Goal: Task Accomplishment & Management: Use online tool/utility

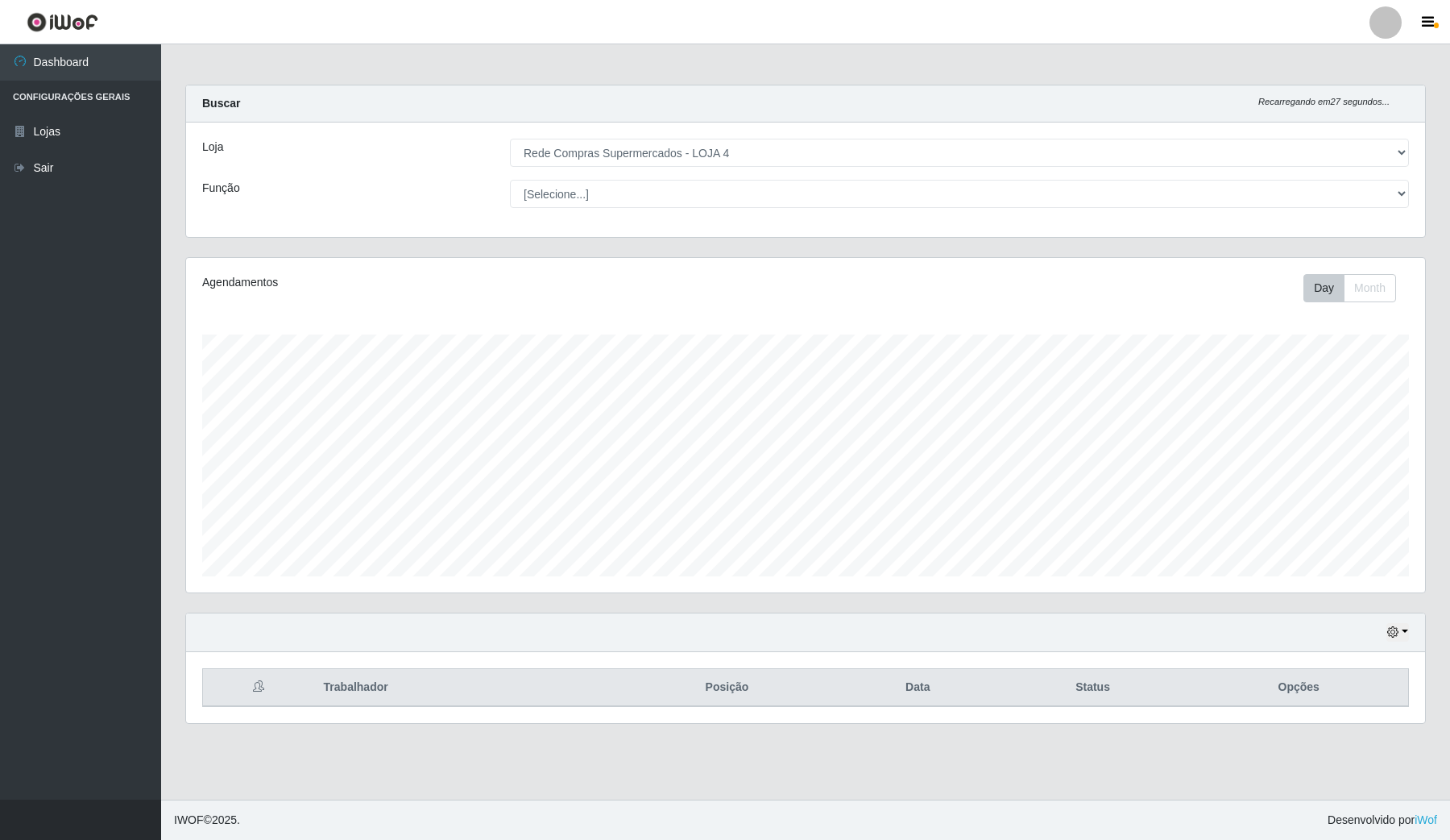
select select "159"
click at [1396, 629] on icon "button" at bounding box center [1392, 631] width 11 height 11
click at [1340, 476] on button "Hoje" at bounding box center [1344, 470] width 128 height 33
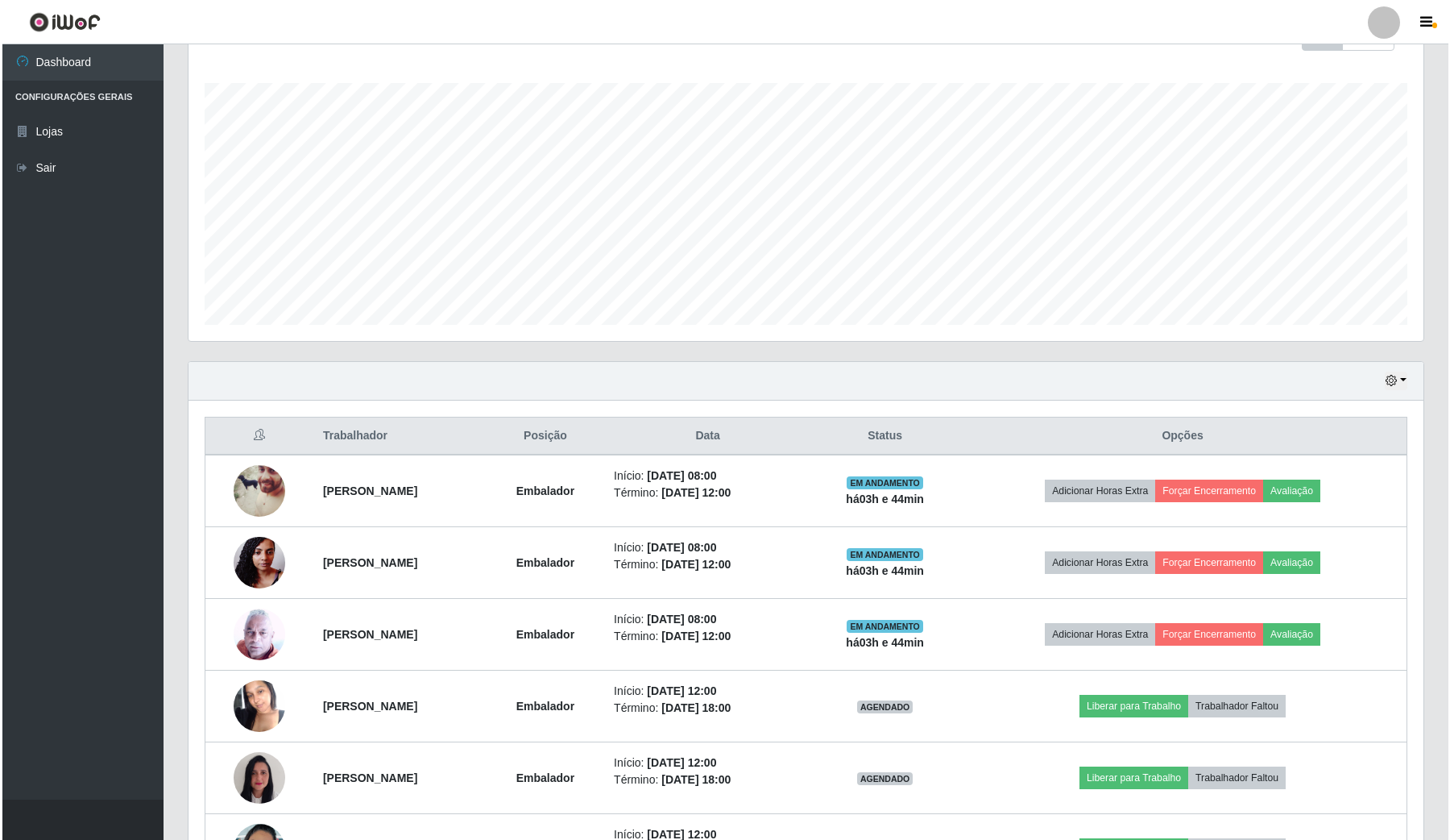
scroll to position [376, 0]
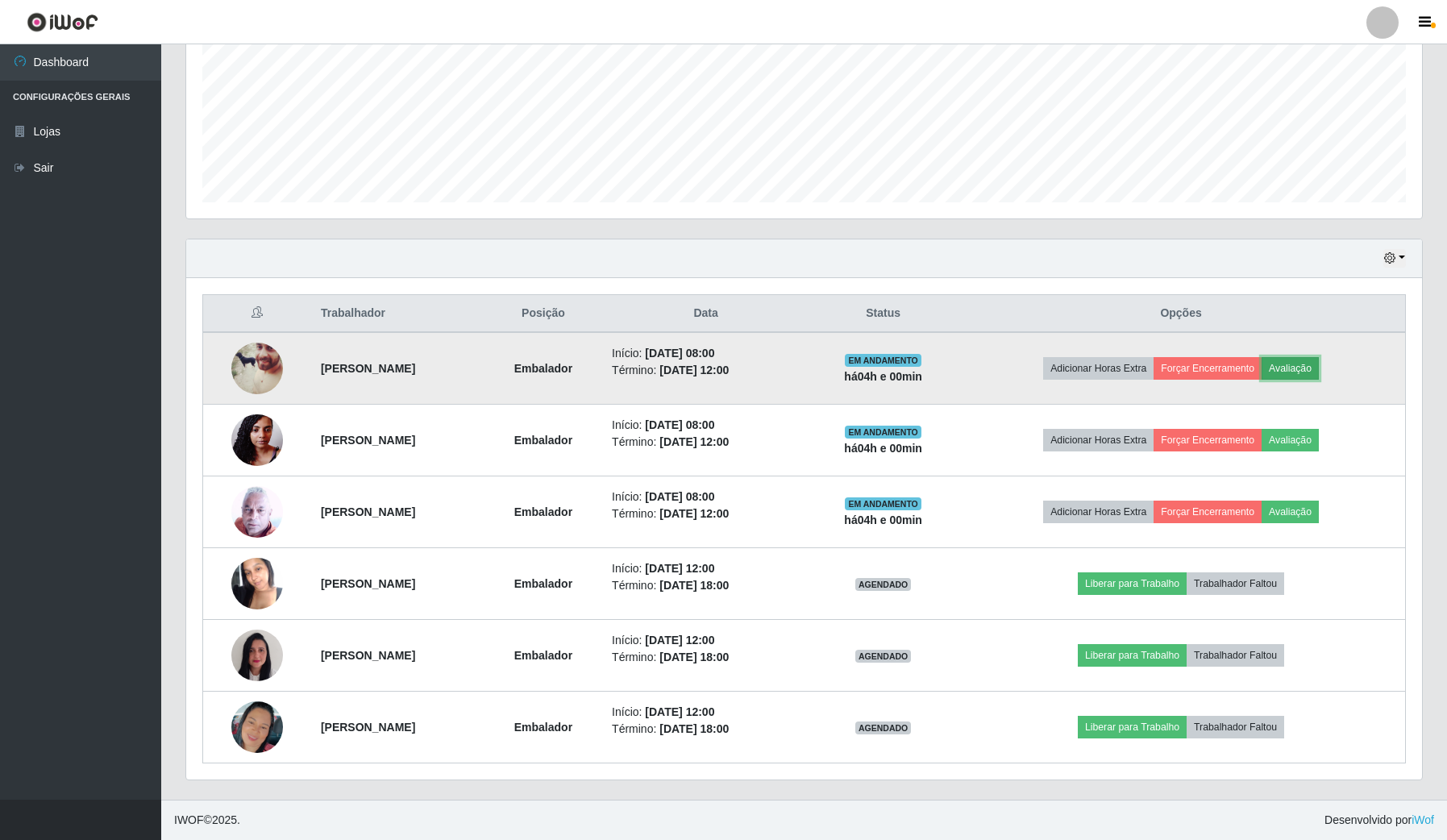
click at [1316, 359] on button "Avaliação" at bounding box center [1291, 367] width 57 height 23
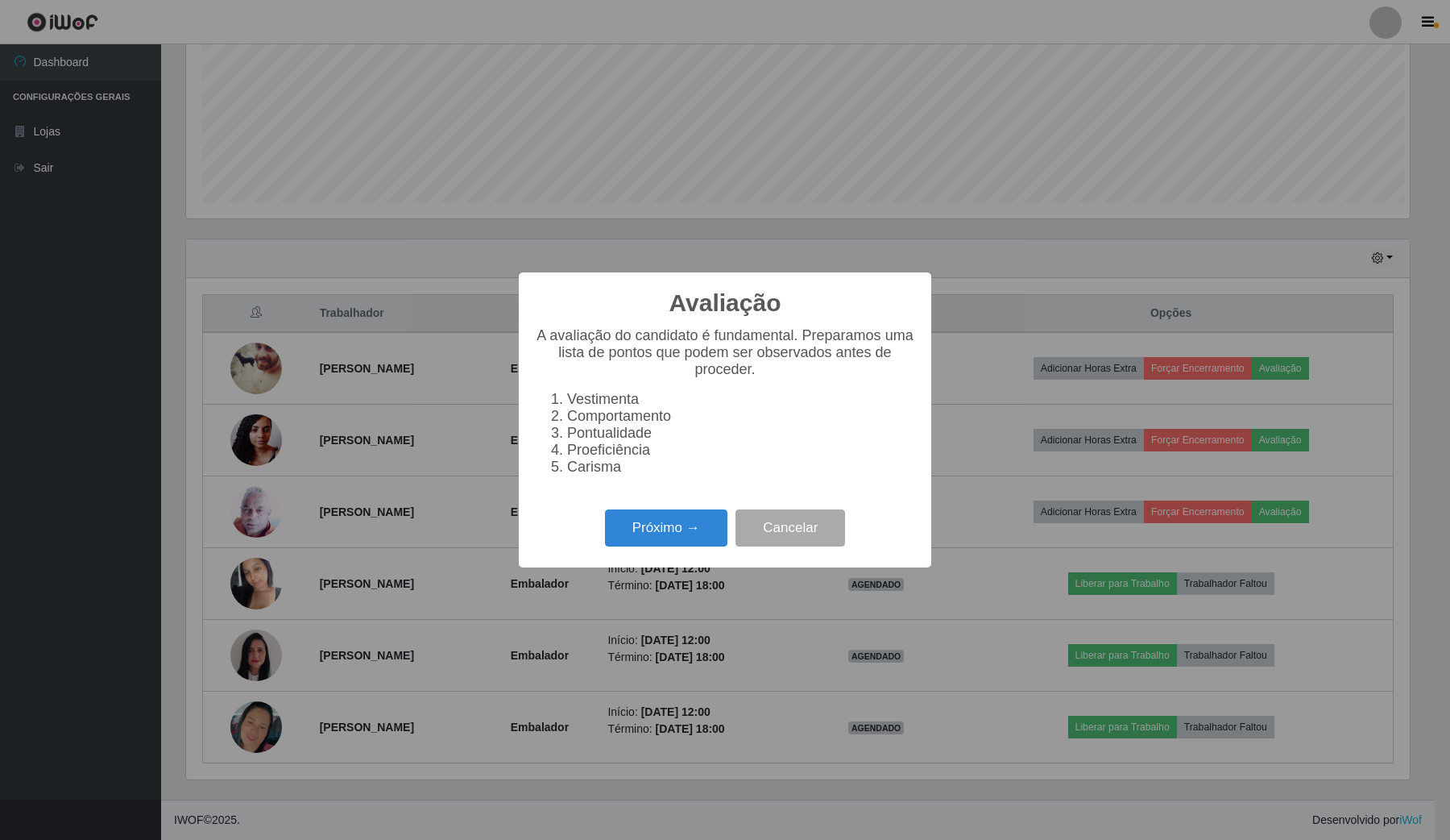
scroll to position [335, 1223]
click at [658, 547] on button "Próximo →" at bounding box center [666, 528] width 123 height 38
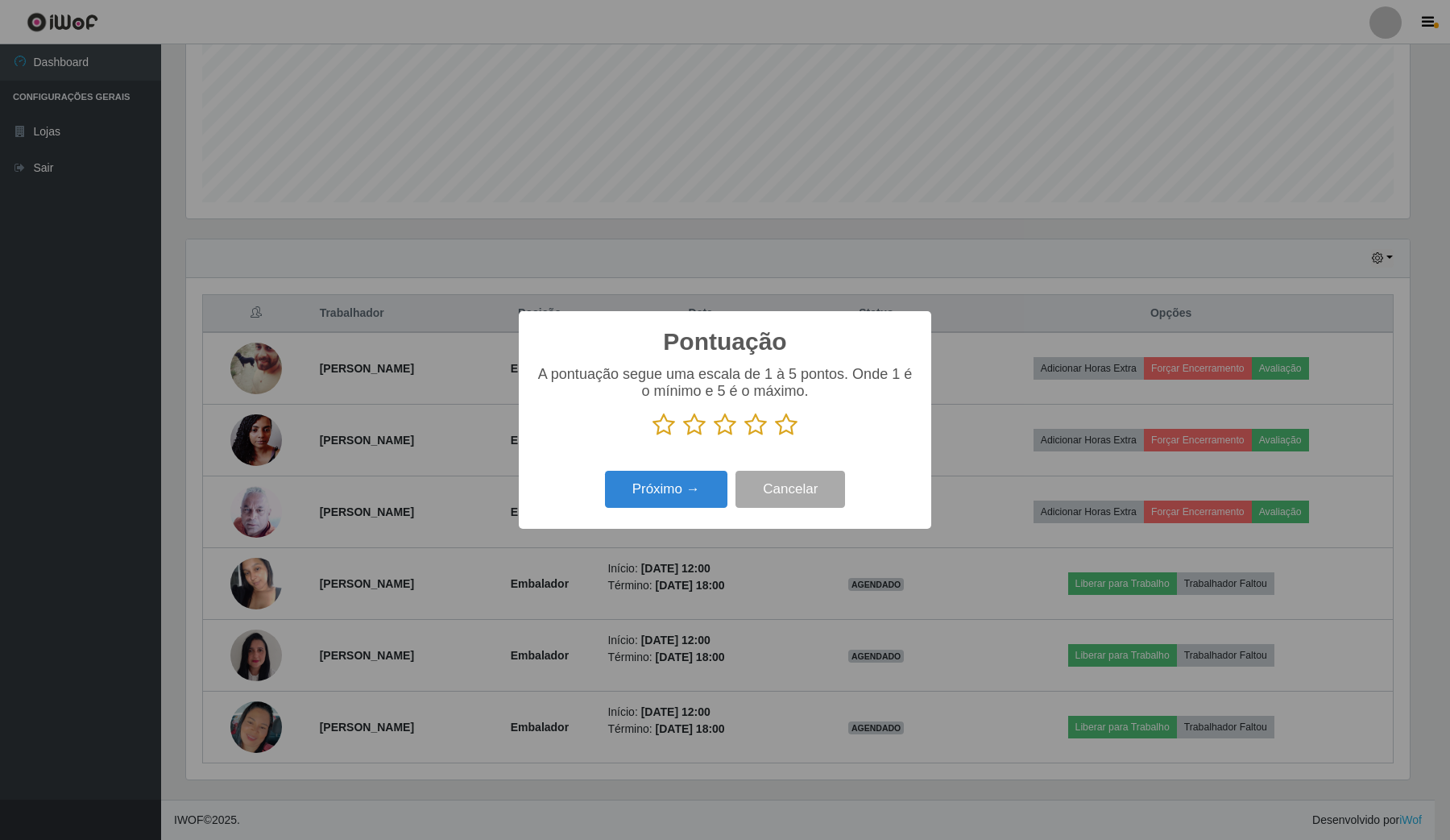
drag, startPoint x: 790, startPoint y: 424, endPoint x: 692, endPoint y: 469, distance: 107.8
click at [776, 428] on icon at bounding box center [786, 424] width 23 height 25
click at [775, 437] on input "radio" at bounding box center [775, 437] width 0 height 0
click at [663, 497] on button "Próximo →" at bounding box center [666, 489] width 123 height 38
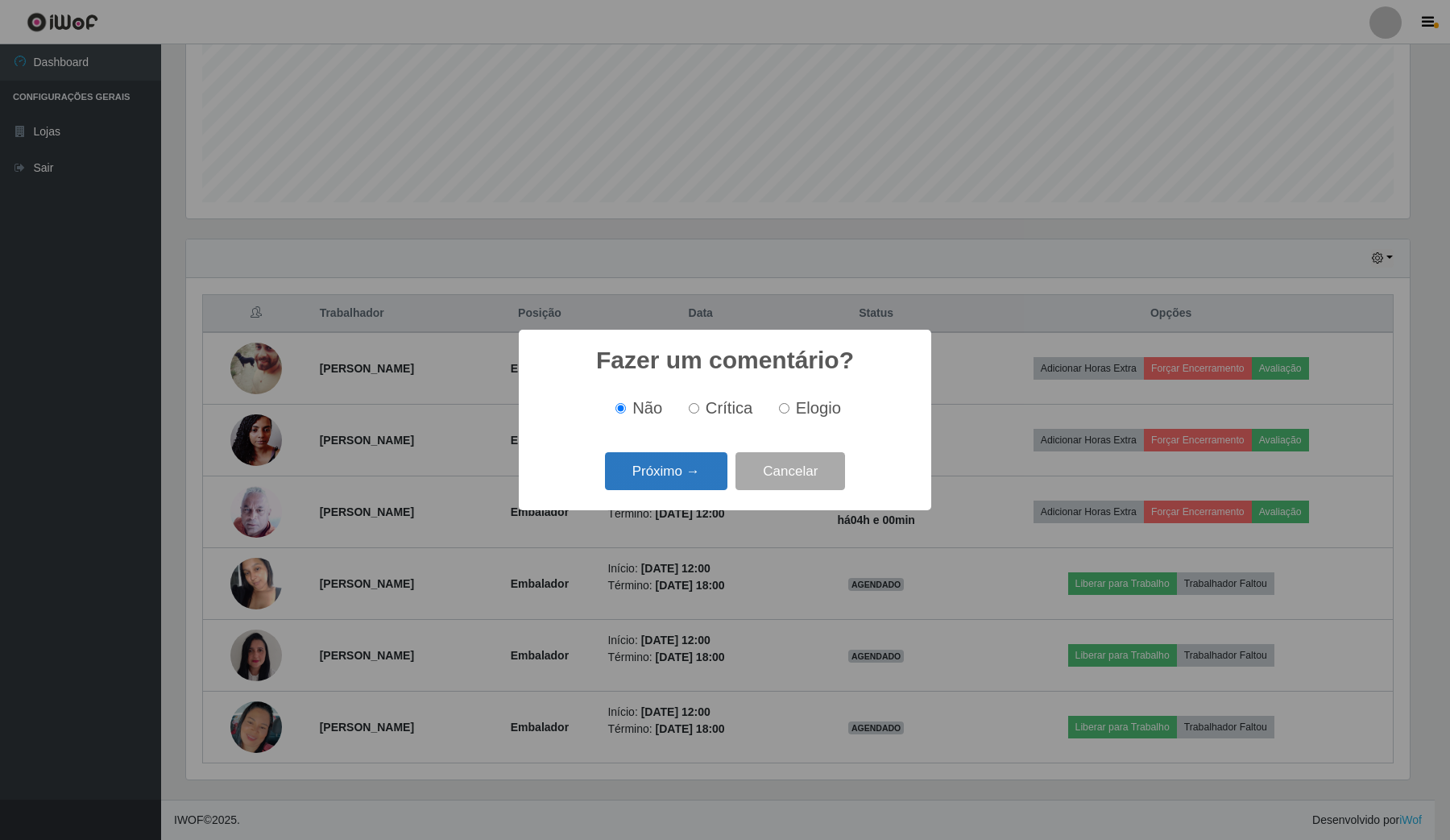
click at [697, 462] on button "Próximo →" at bounding box center [666, 471] width 123 height 38
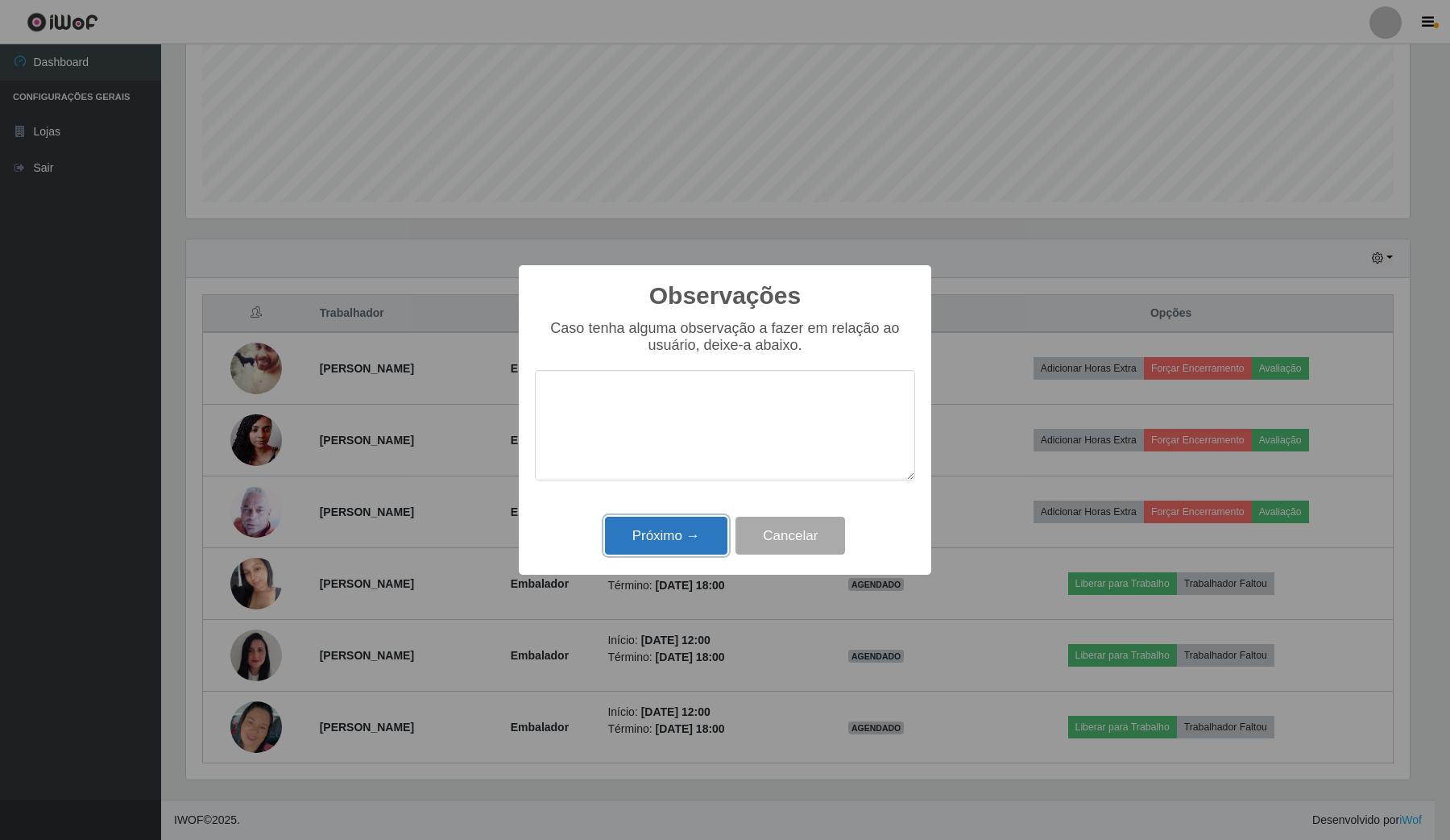
click at [675, 536] on button "Próximo →" at bounding box center [666, 535] width 123 height 38
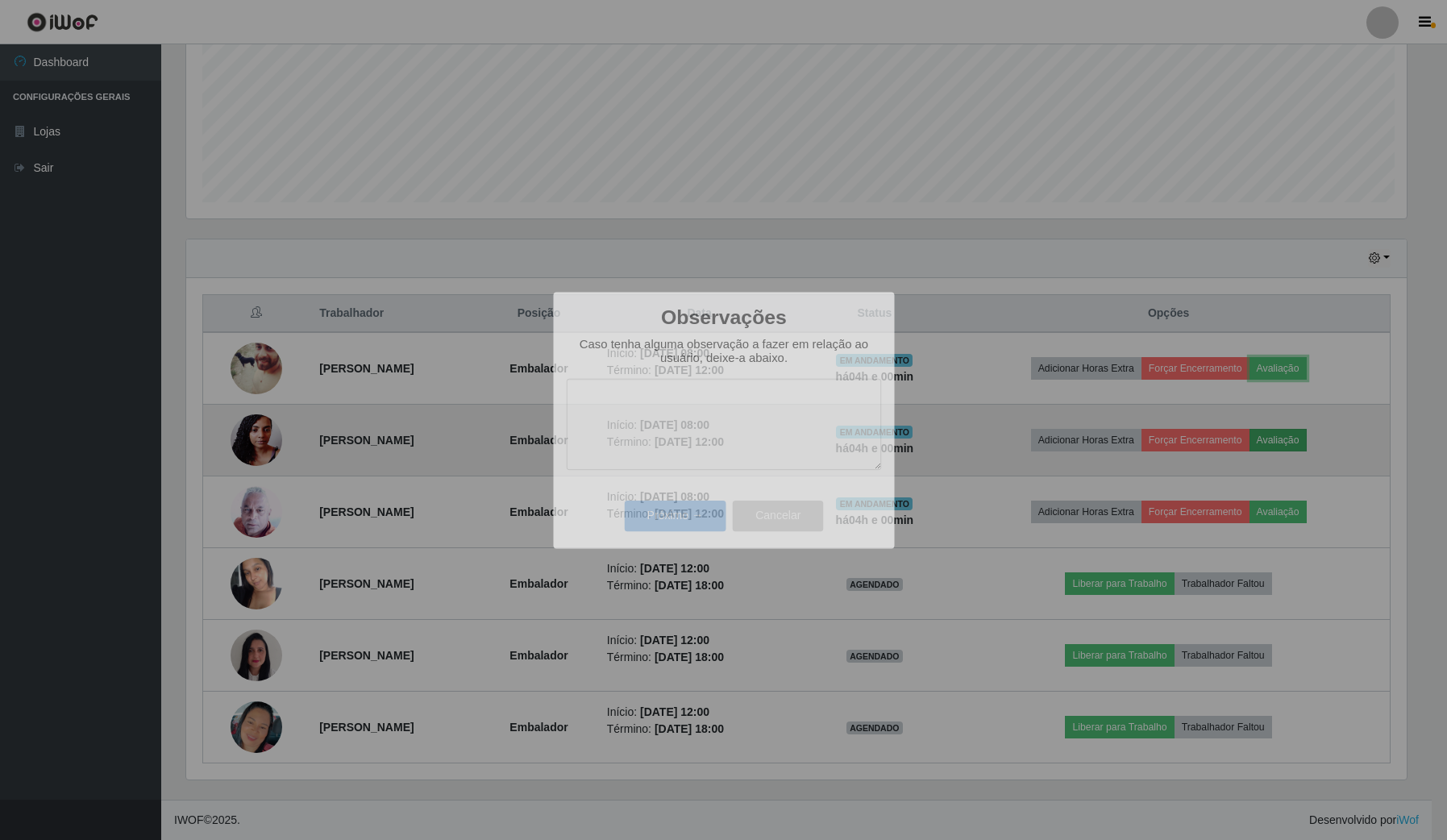
scroll to position [335, 1235]
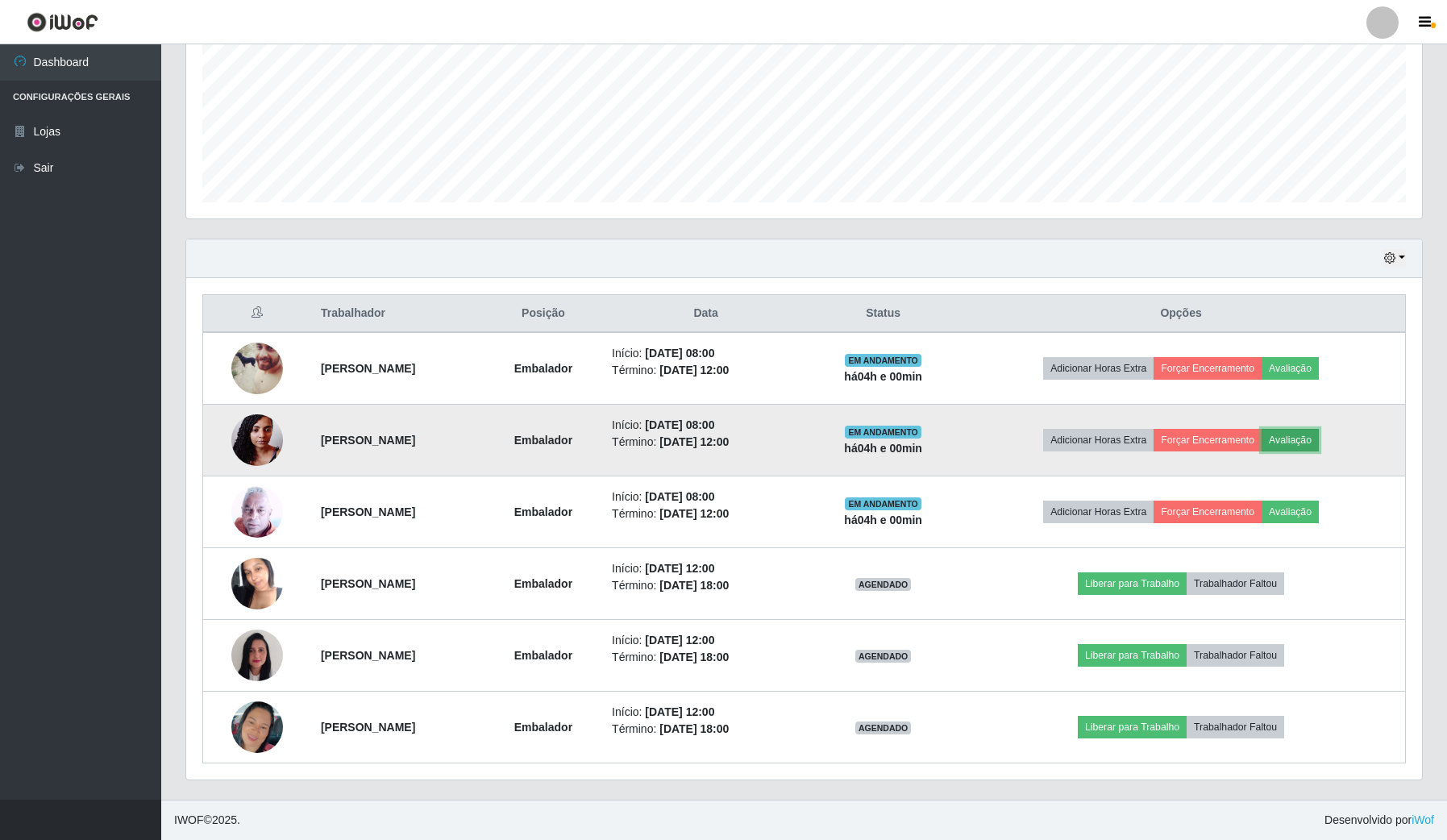
click at [1319, 449] on button "Avaliação" at bounding box center [1291, 439] width 57 height 23
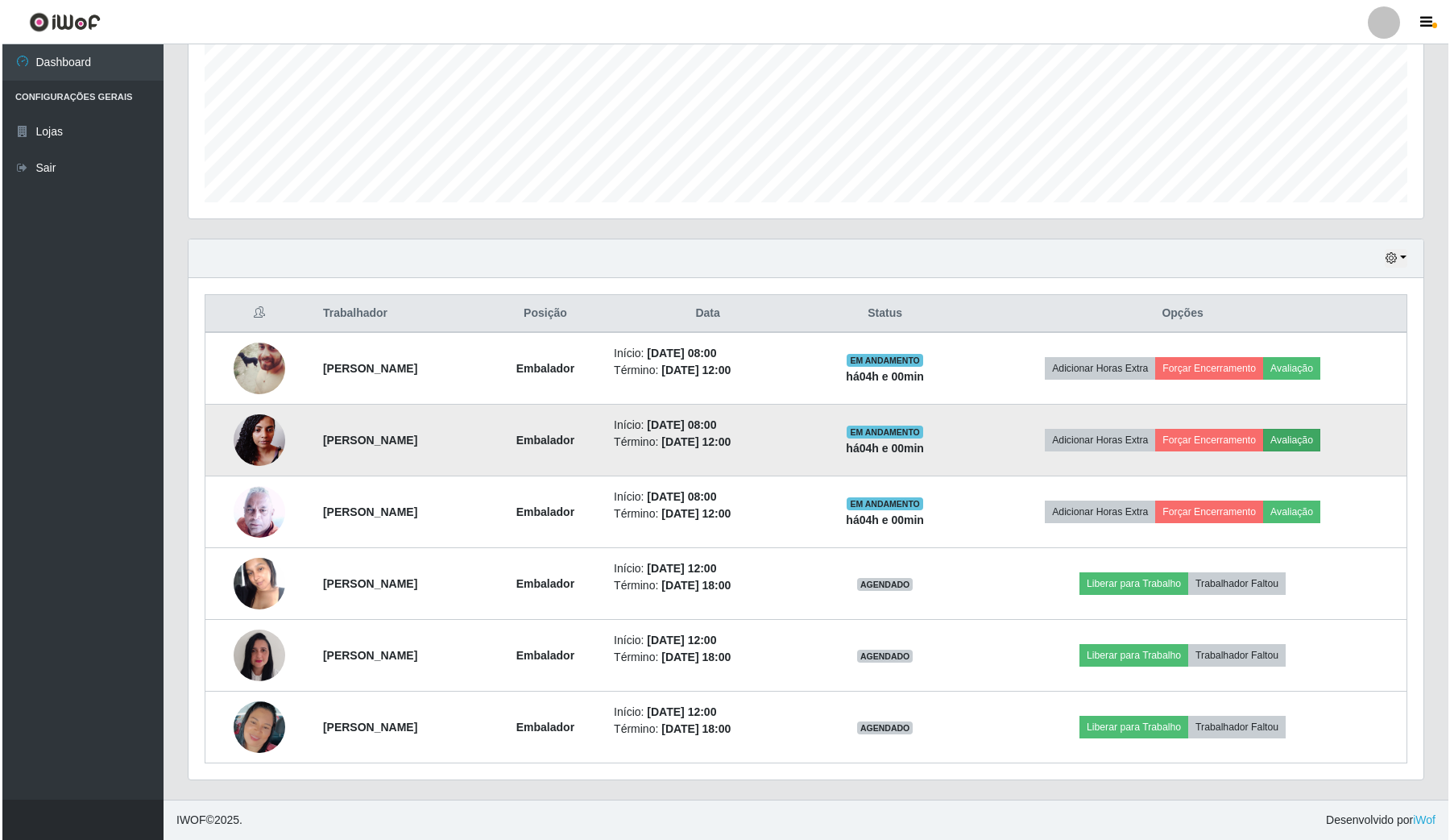
scroll to position [335, 1223]
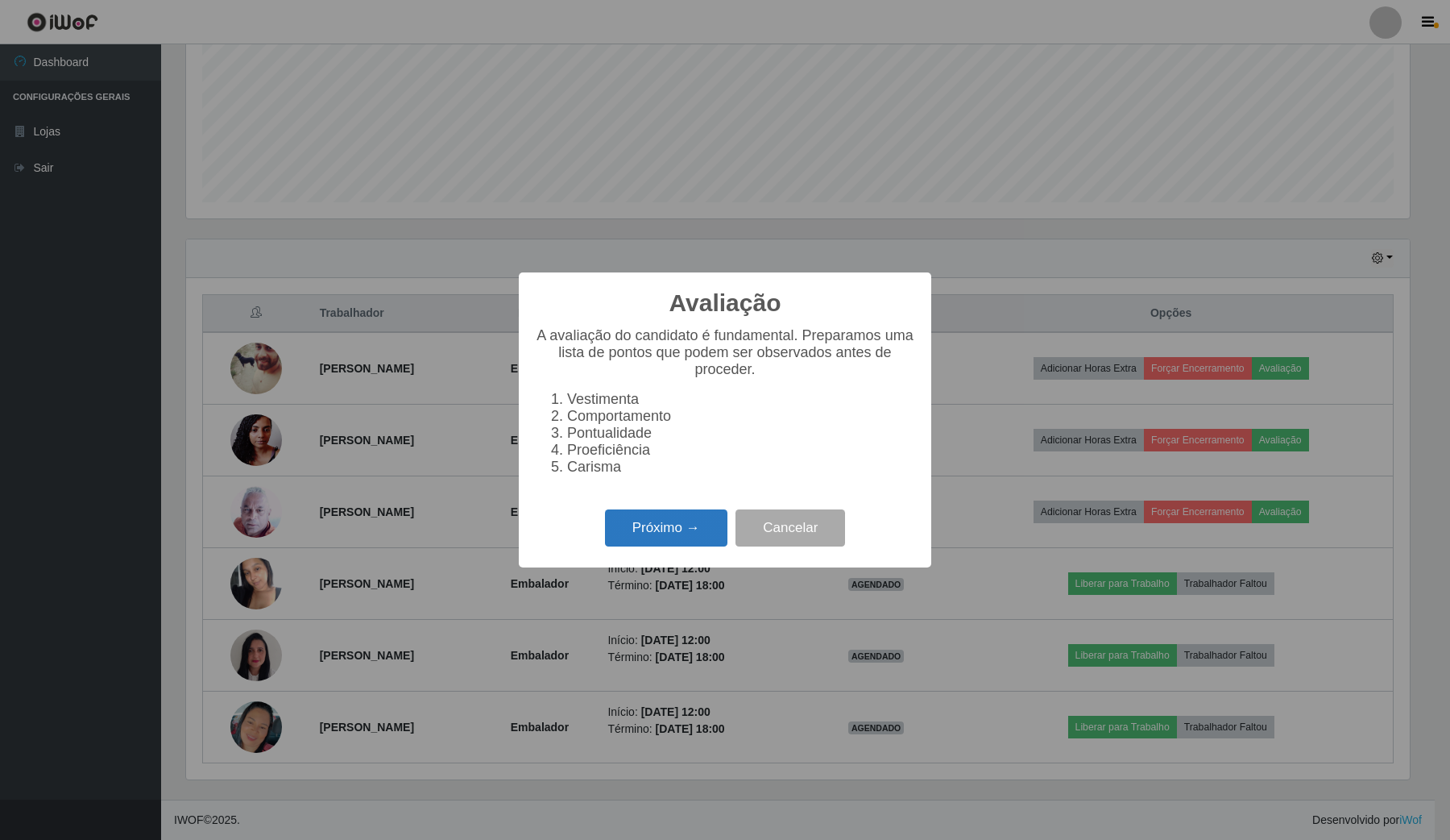
click at [657, 544] on button "Próximo →" at bounding box center [666, 528] width 123 height 38
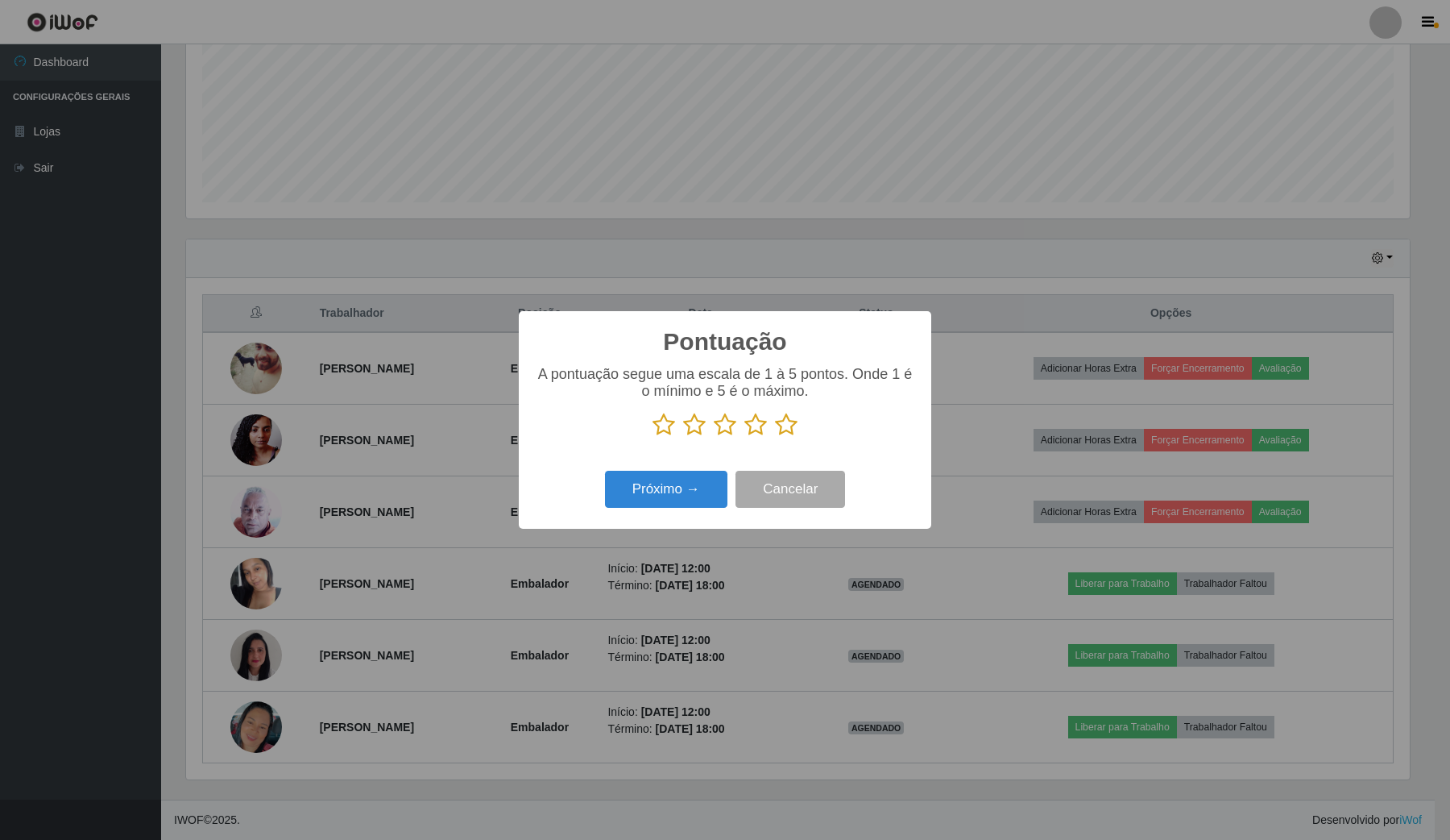
click at [784, 431] on icon at bounding box center [786, 424] width 23 height 25
click at [775, 437] on input "radio" at bounding box center [775, 437] width 0 height 0
click at [710, 465] on div "Pontuação × A pontuação segue uma escala de 1 à 5 pontos. Onde 1 é o mínimo e 5…" at bounding box center [725, 420] width 413 height 217
click at [689, 494] on button "Próximo →" at bounding box center [666, 489] width 123 height 38
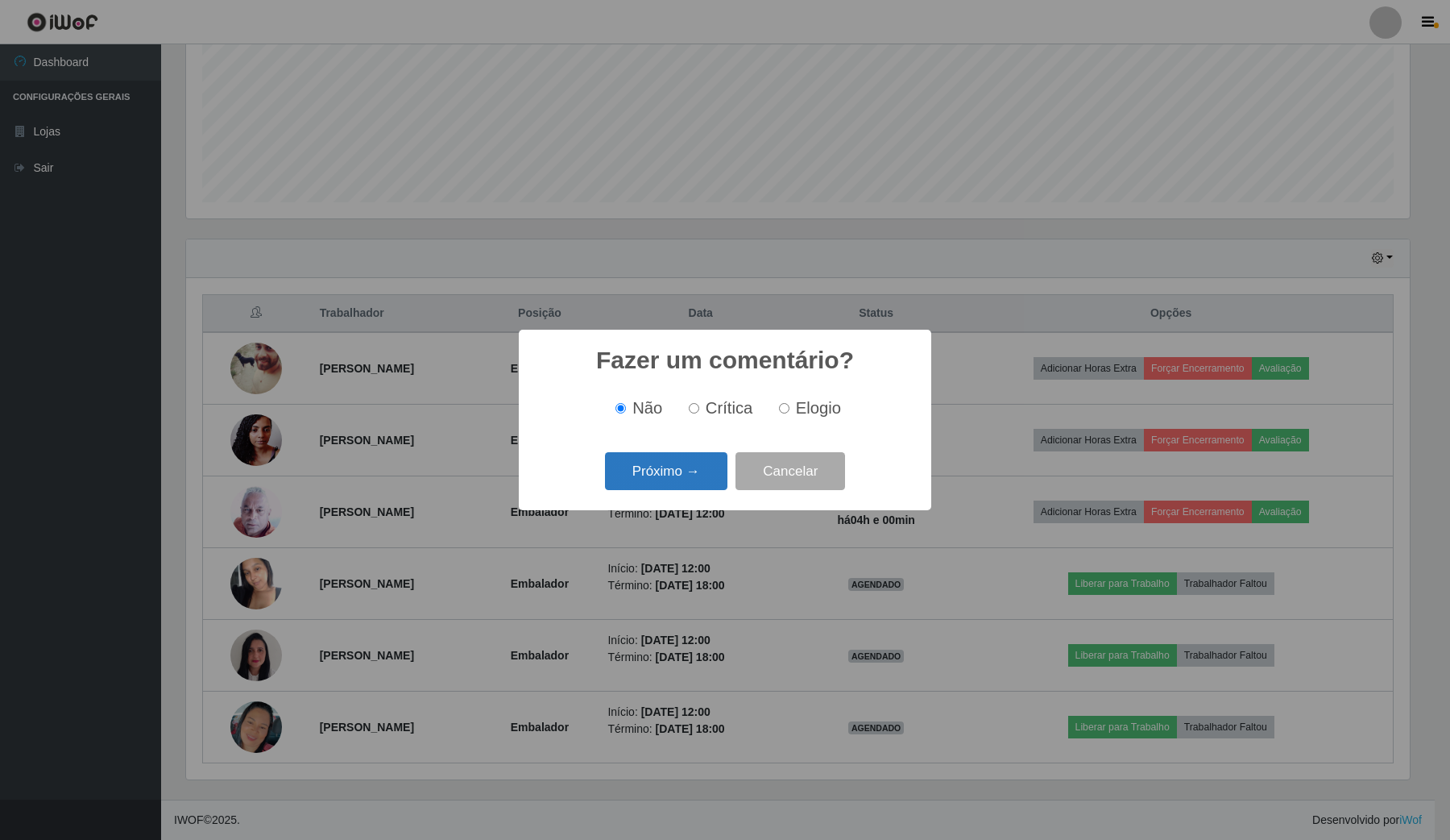
click at [694, 477] on button "Próximo →" at bounding box center [666, 471] width 123 height 38
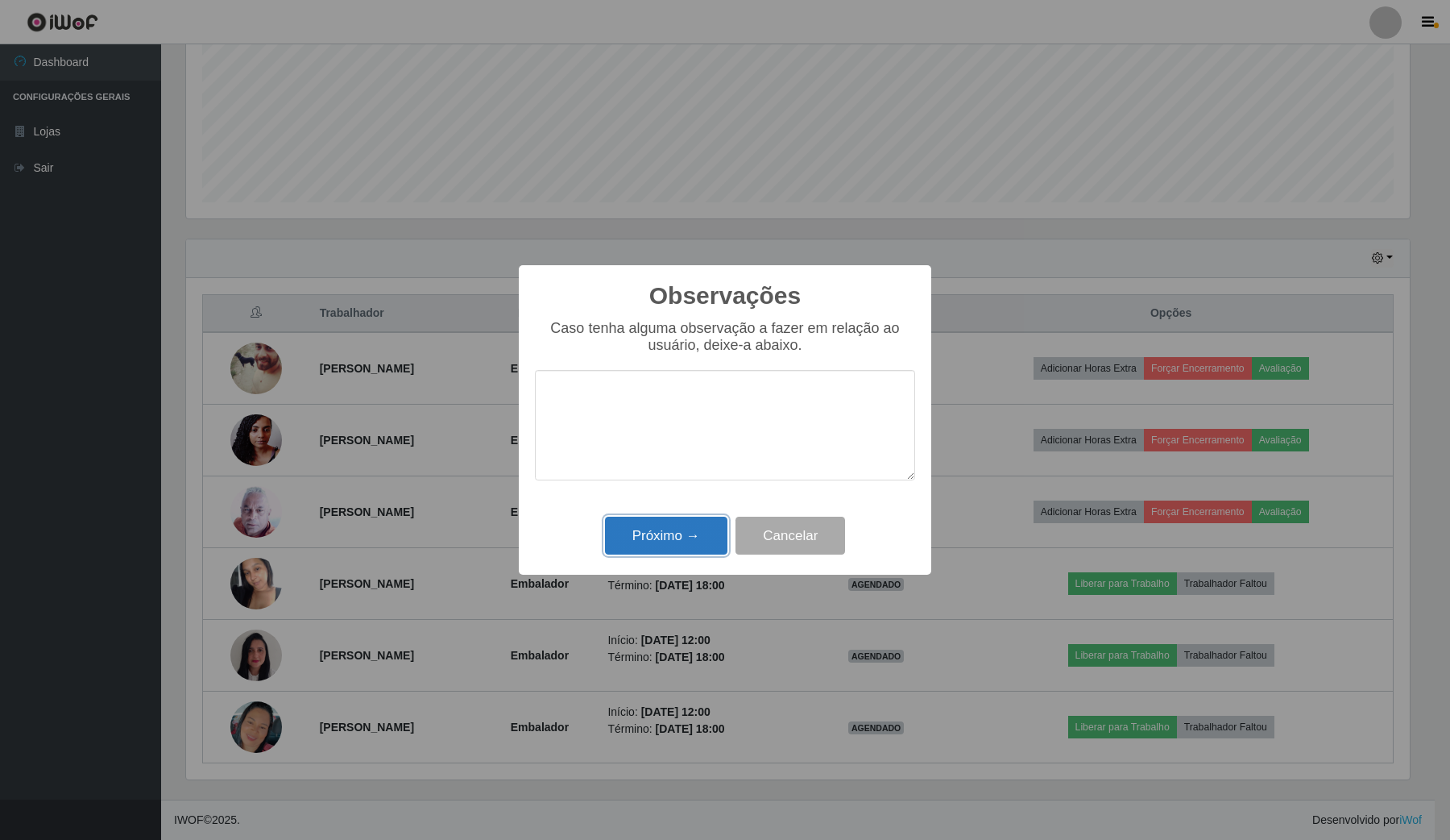
click at [697, 525] on button "Próximo →" at bounding box center [666, 535] width 123 height 38
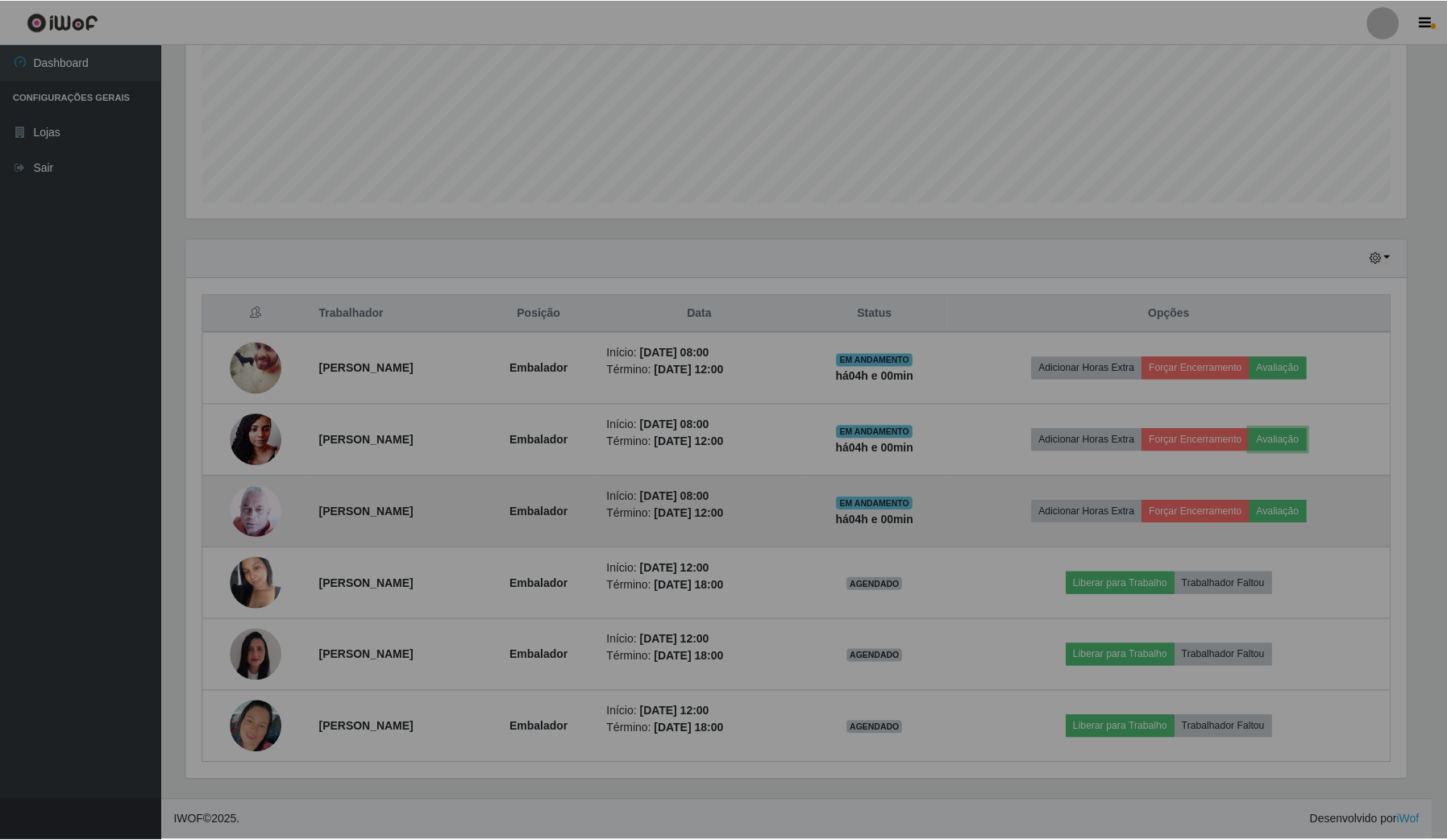
scroll to position [335, 1235]
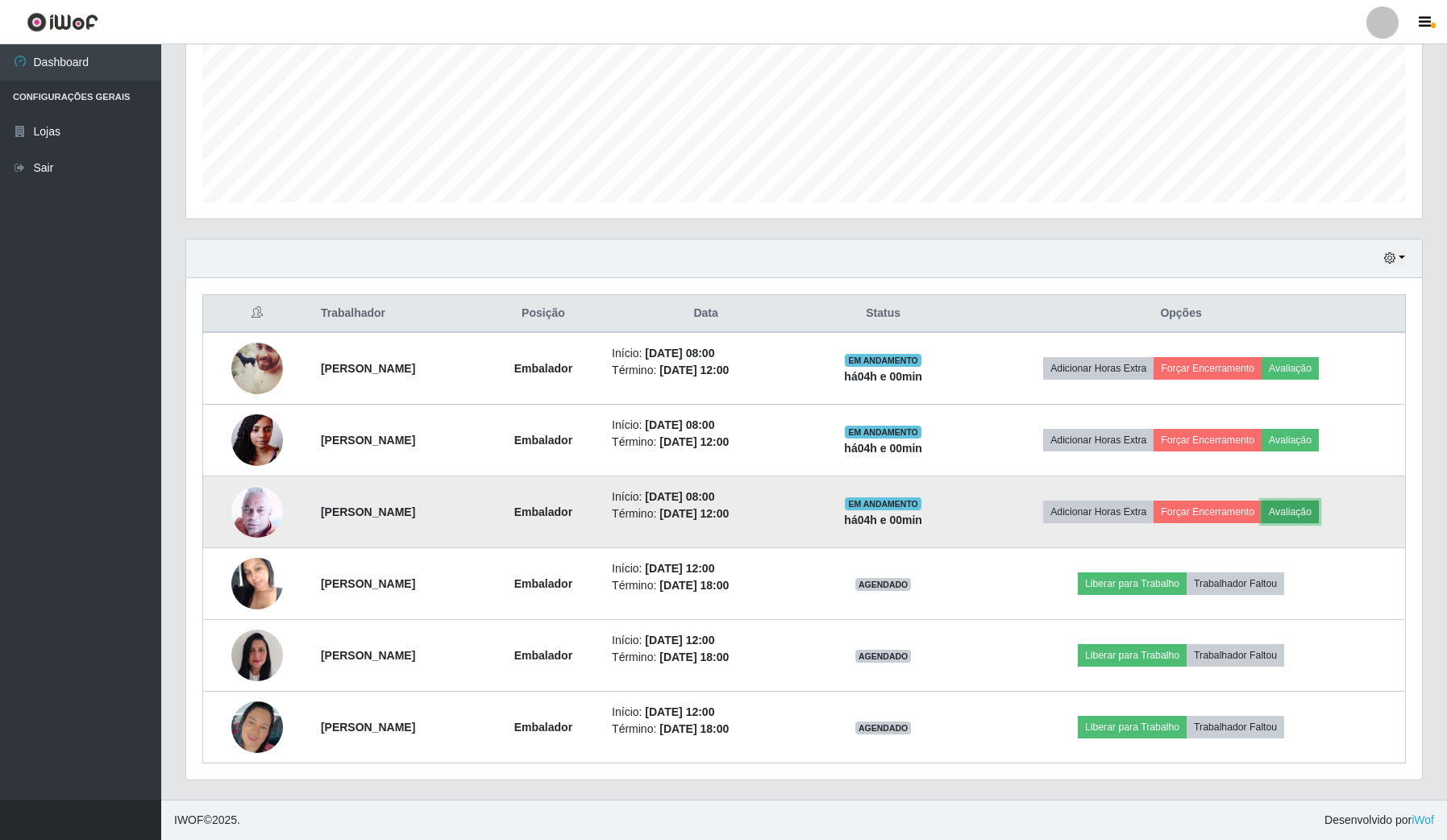
click at [1318, 509] on button "Avaliação" at bounding box center [1291, 511] width 57 height 23
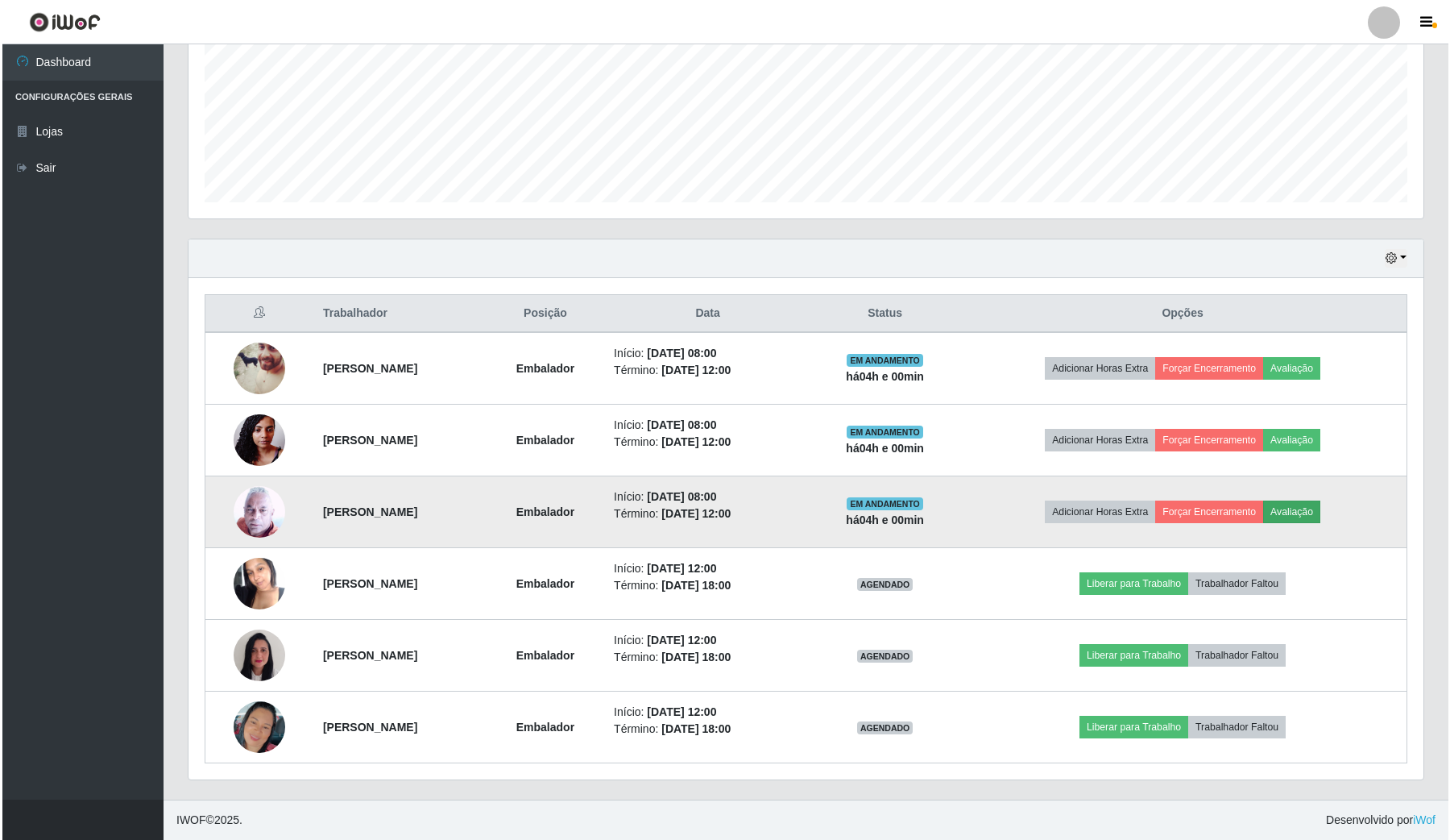
scroll to position [335, 1223]
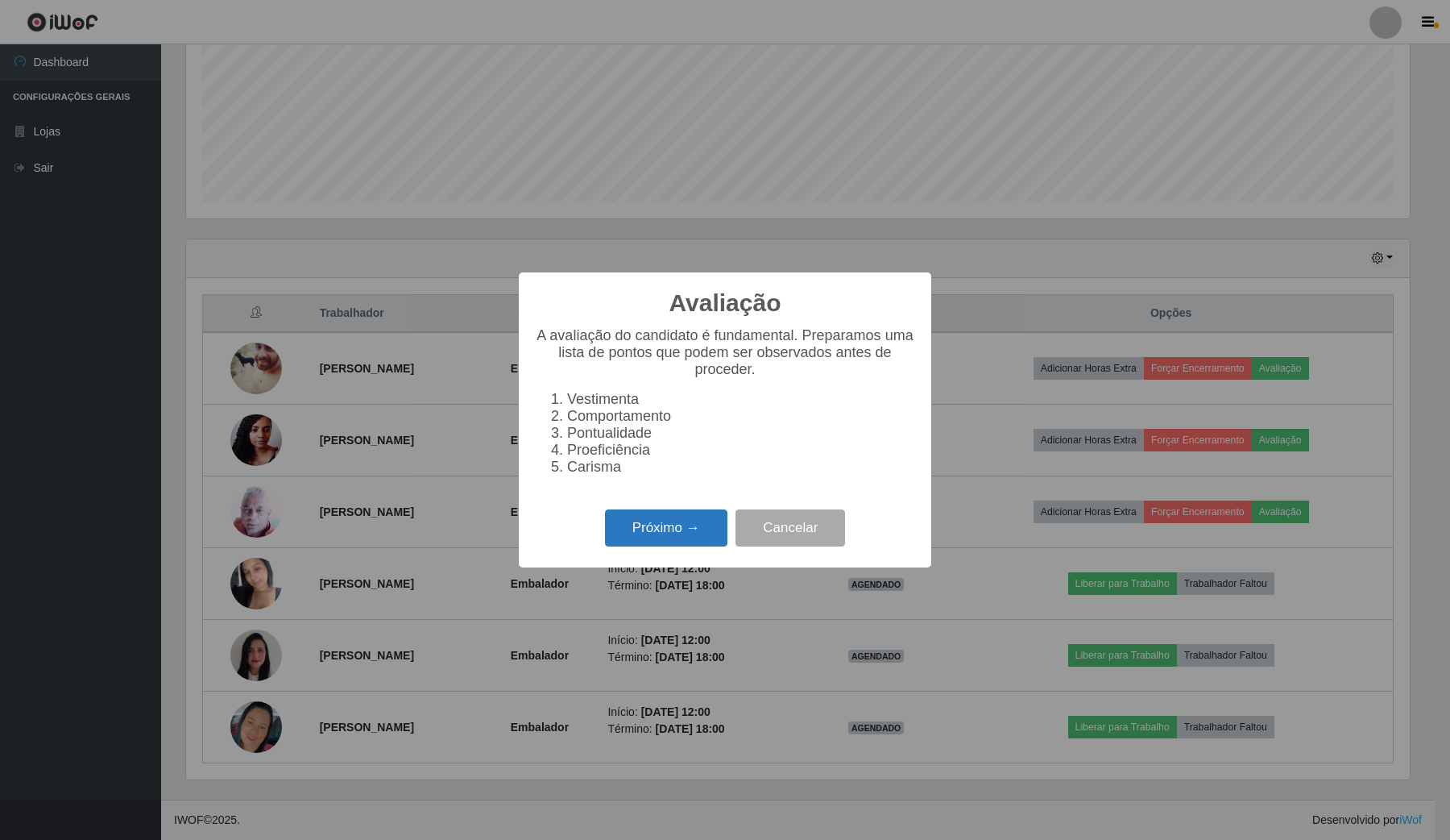
click at [686, 526] on button "Próximo →" at bounding box center [666, 528] width 123 height 38
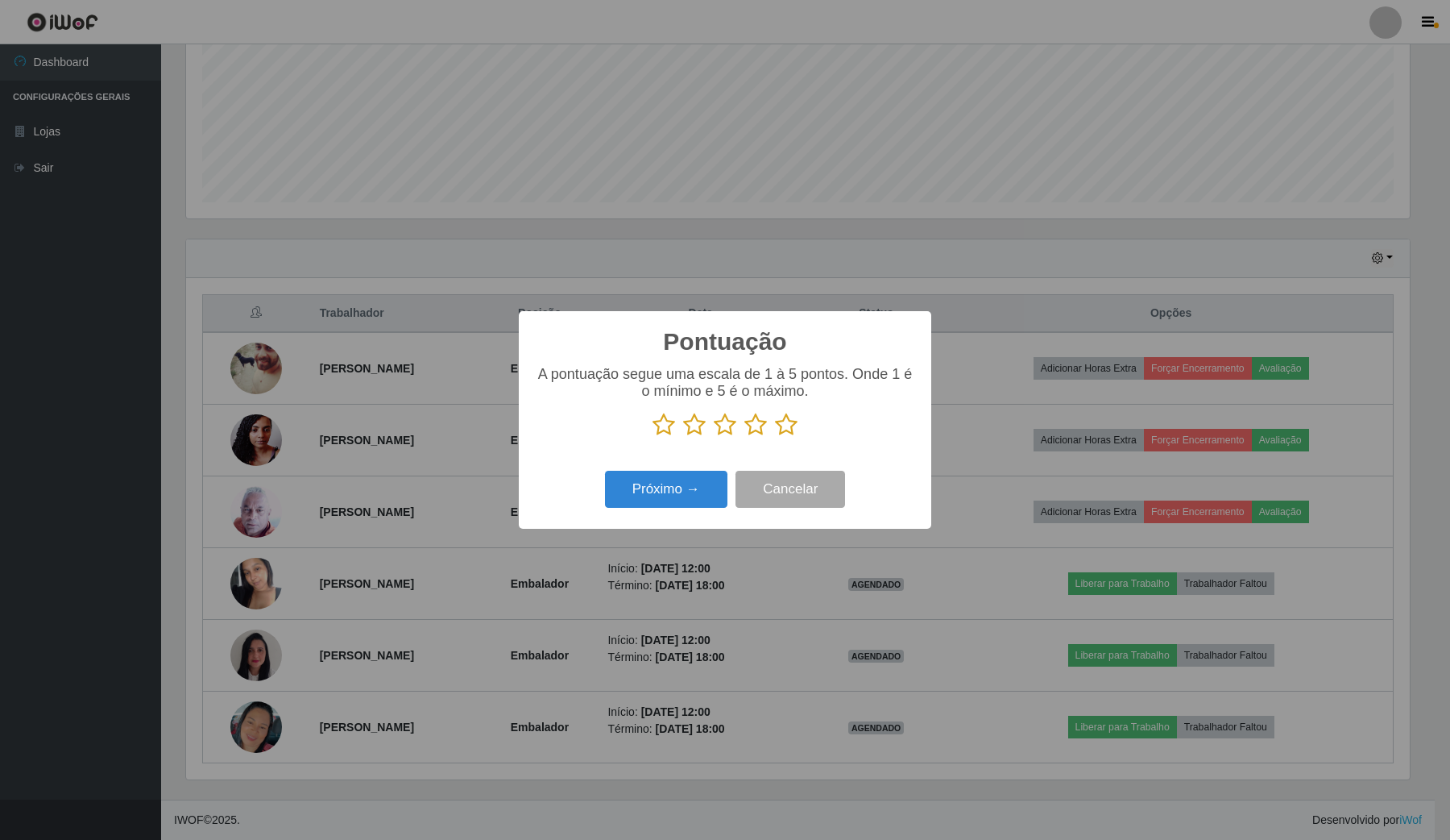
scroll to position [805440, 804493]
click at [775, 429] on icon at bounding box center [786, 424] width 23 height 25
click at [775, 437] on input "radio" at bounding box center [775, 437] width 0 height 0
click at [685, 481] on button "Próximo →" at bounding box center [666, 489] width 123 height 38
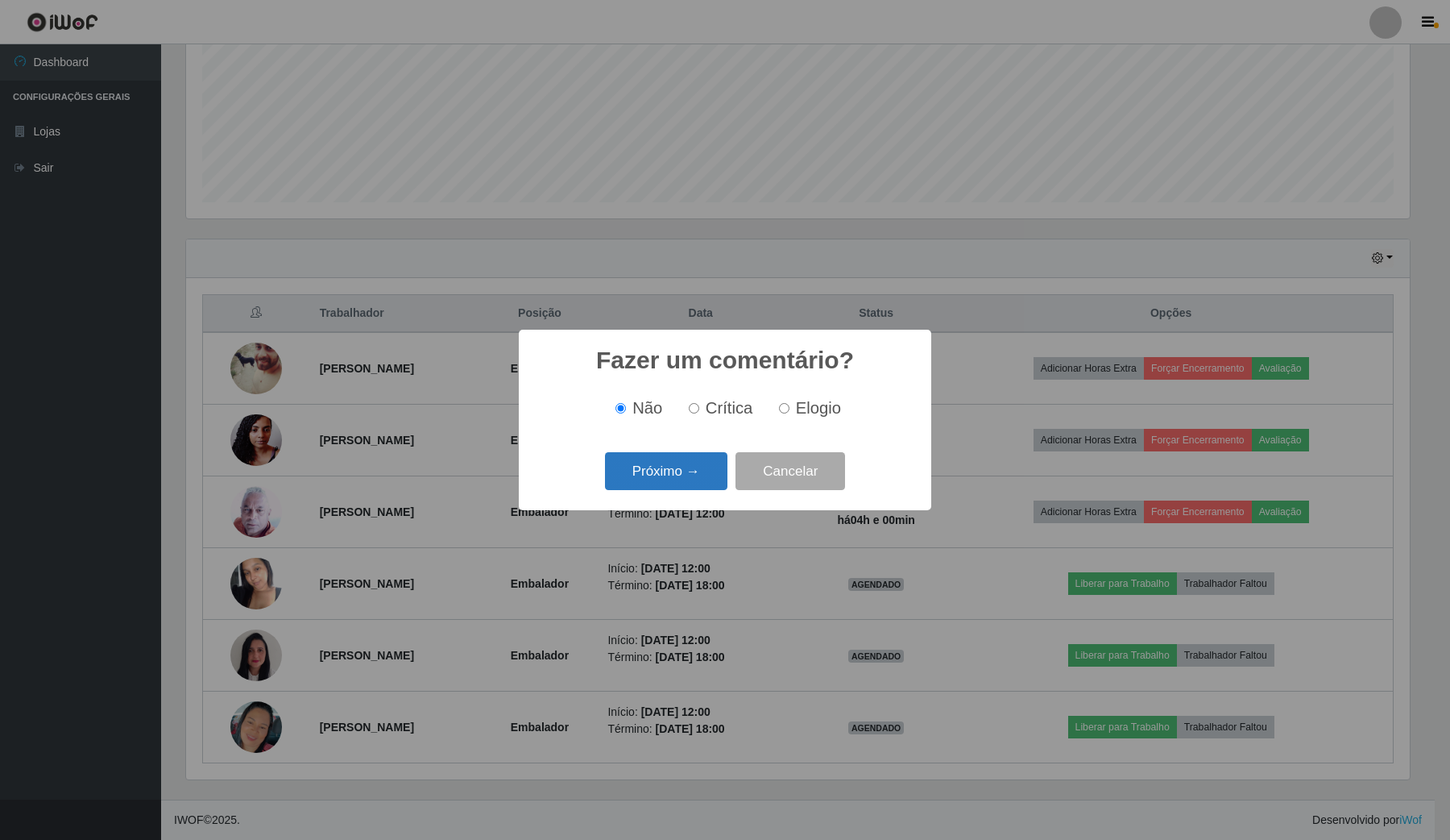
click at [669, 453] on button "Próximo →" at bounding box center [666, 471] width 123 height 38
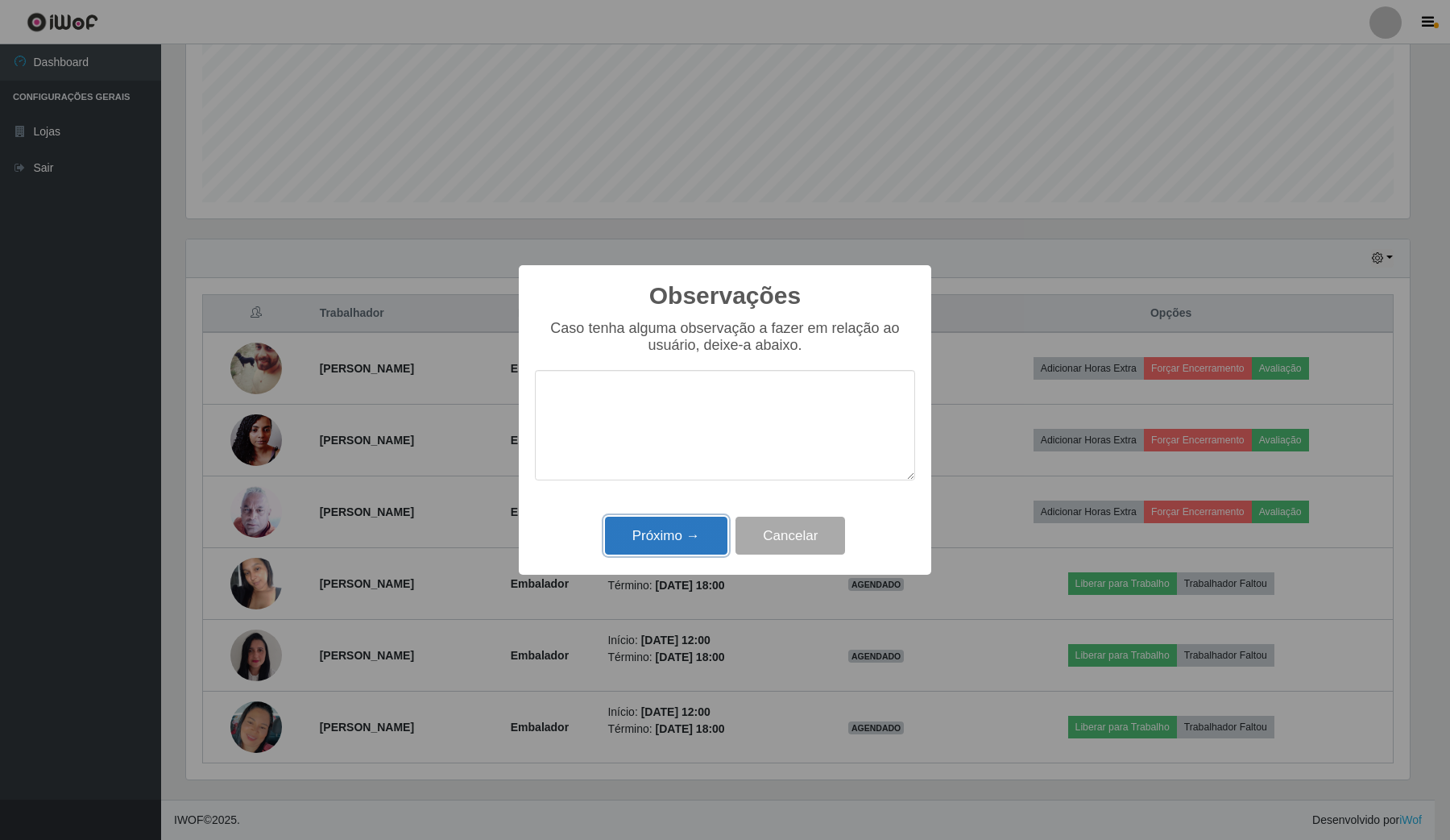
click at [683, 520] on button "Próximo →" at bounding box center [666, 535] width 123 height 38
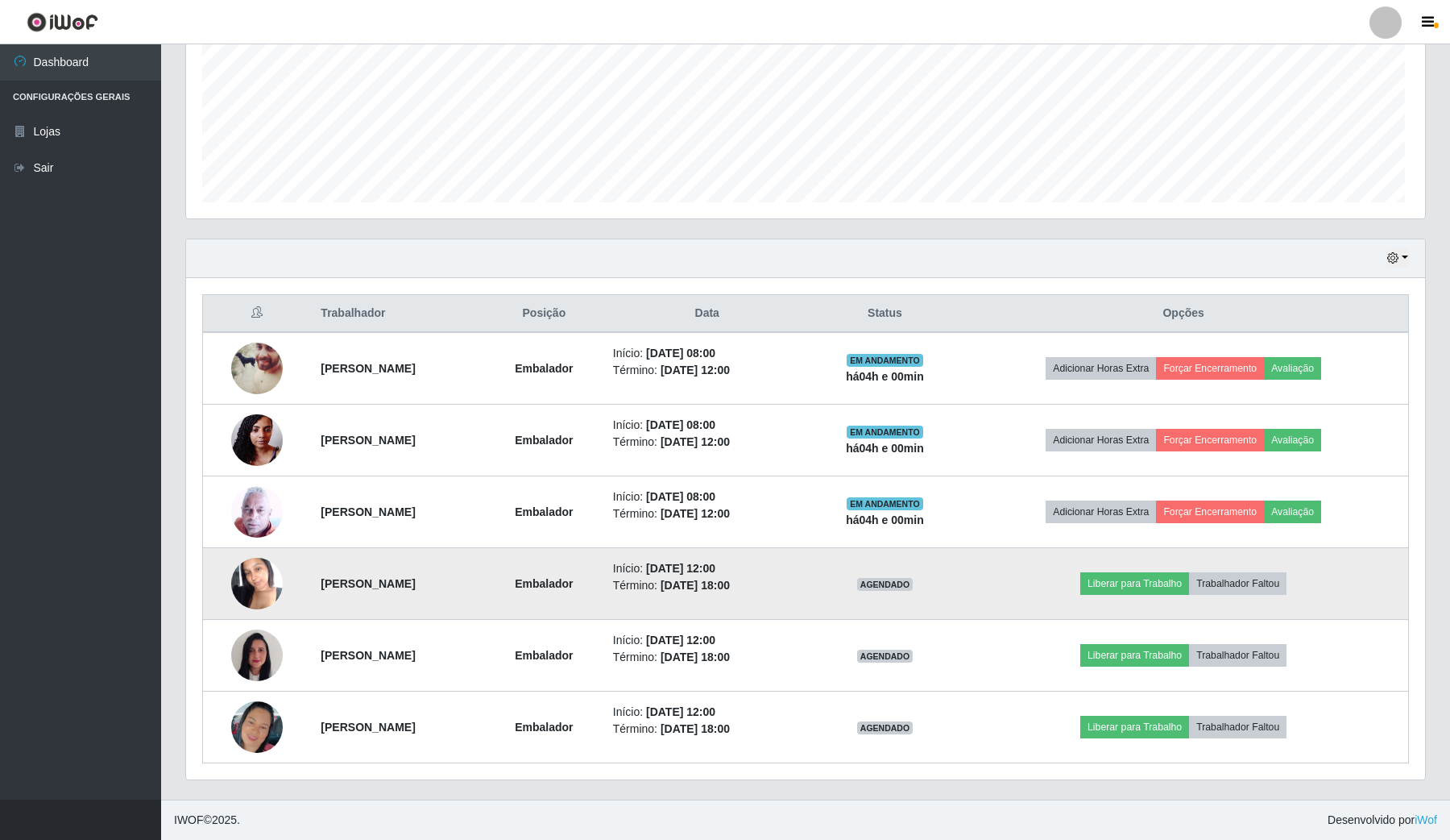
scroll to position [335, 1234]
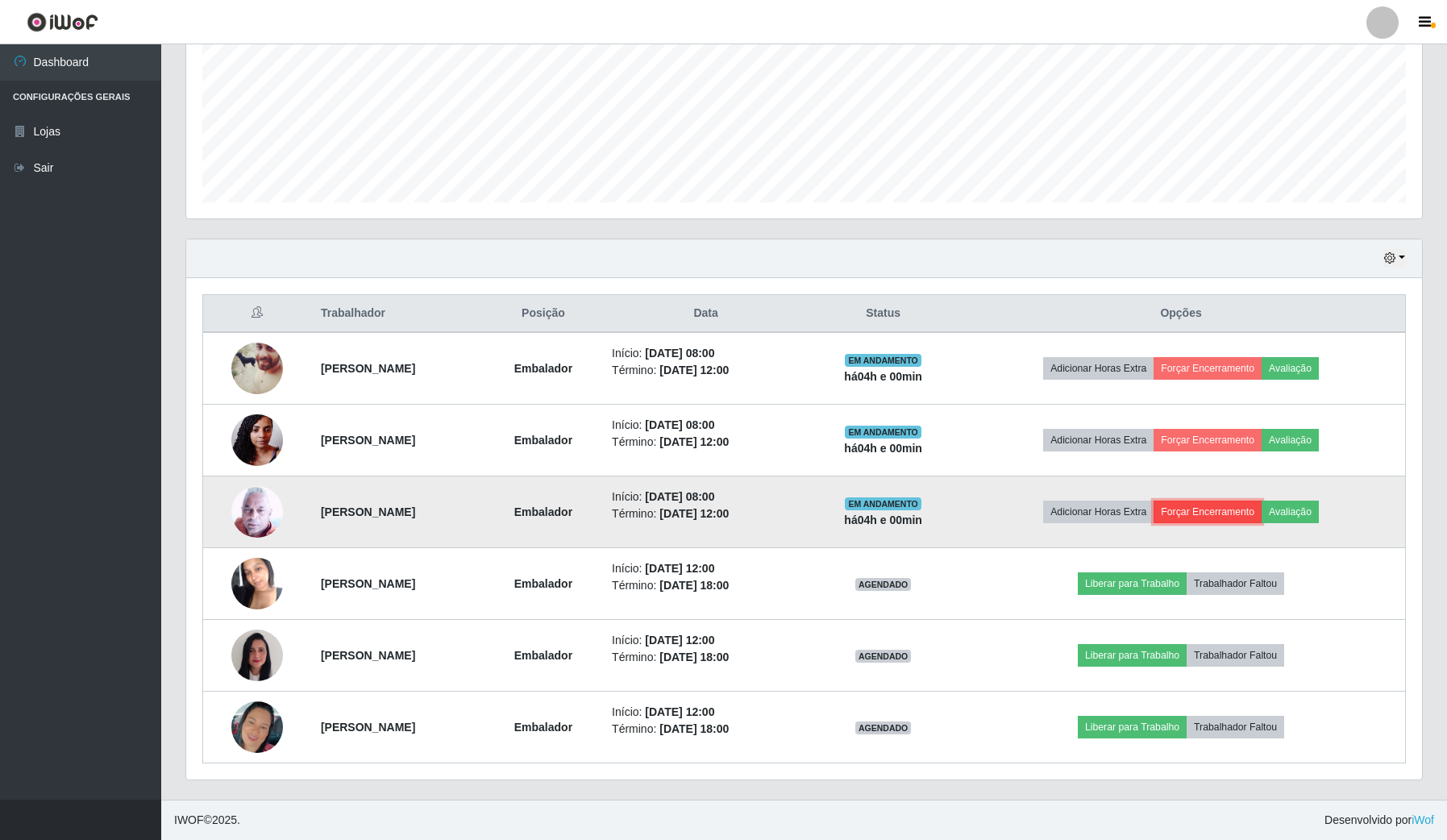
click at [1217, 514] on button "Forçar Encerramento" at bounding box center [1208, 511] width 108 height 23
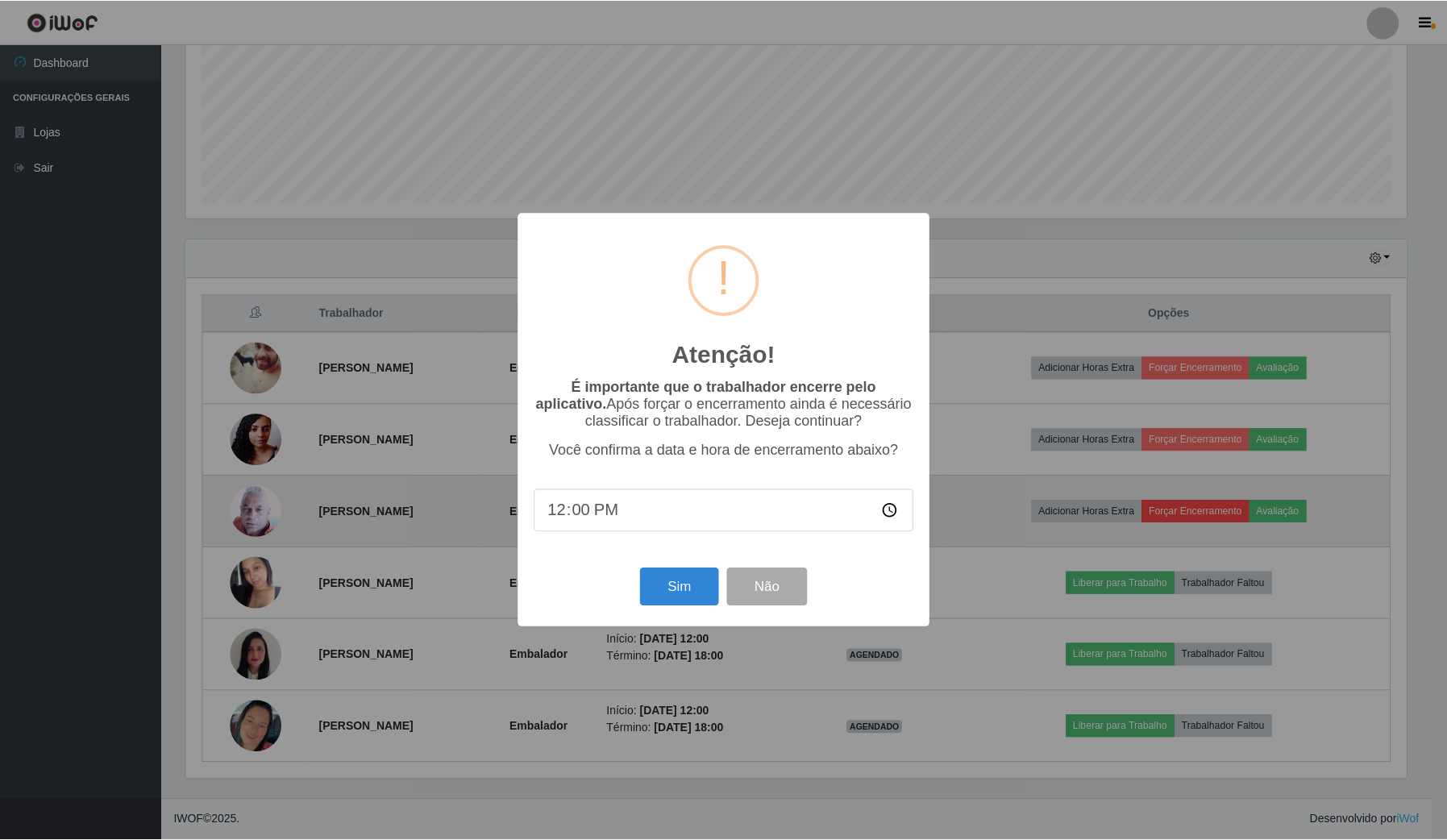
scroll to position [335, 1224]
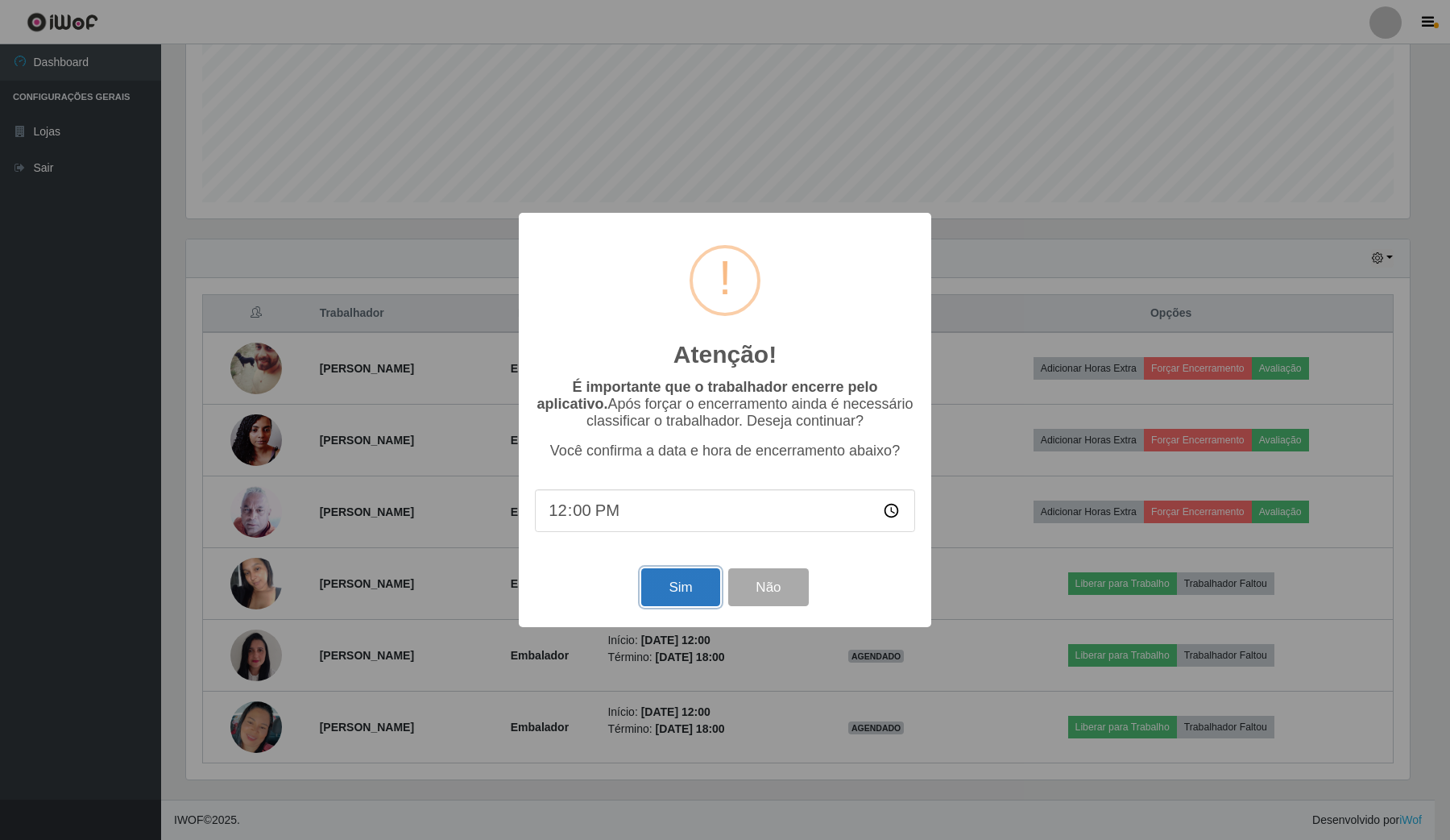
click at [658, 587] on button "Sim" at bounding box center [681, 587] width 79 height 38
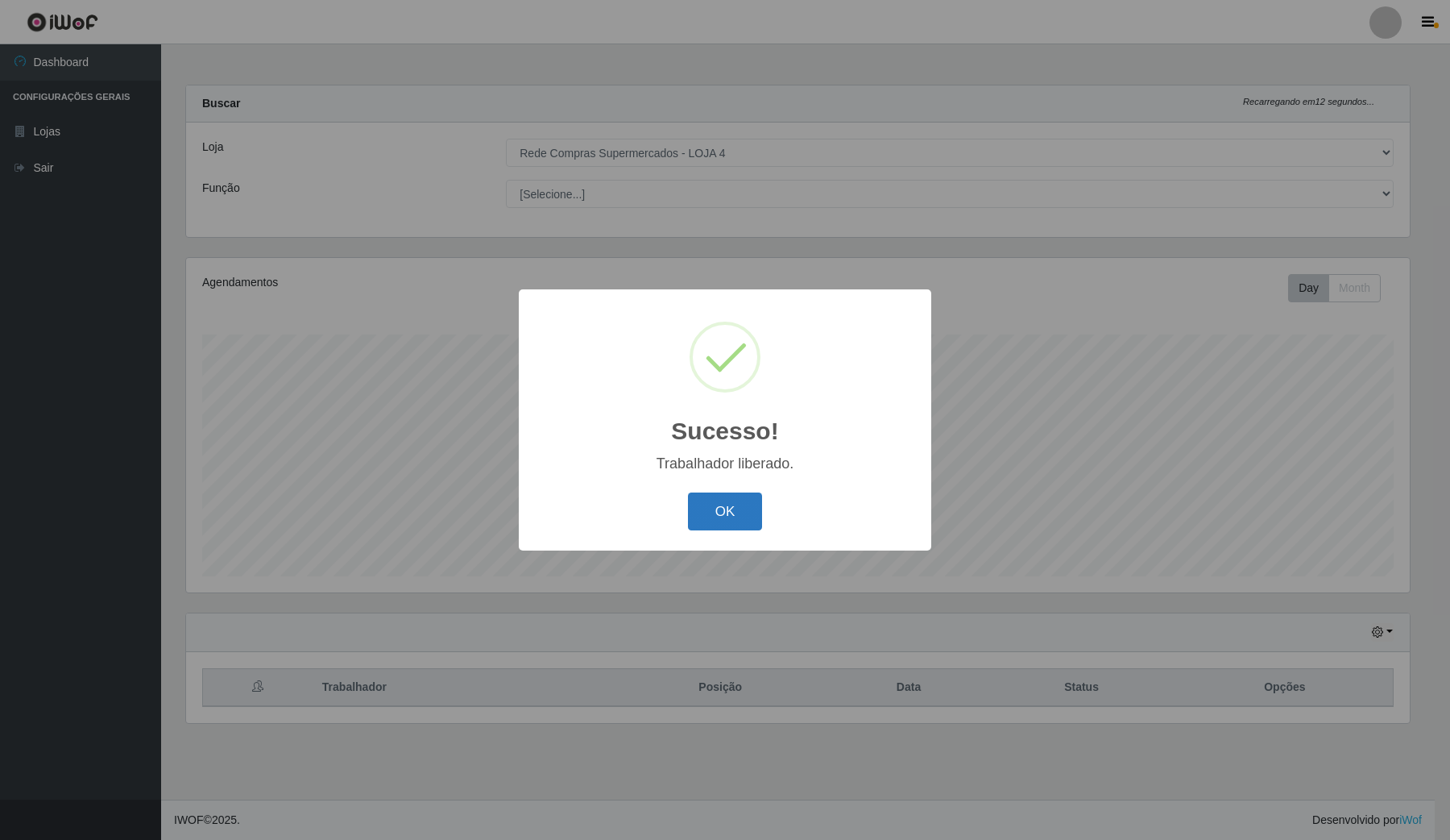
click at [743, 510] on button "OK" at bounding box center [725, 511] width 75 height 38
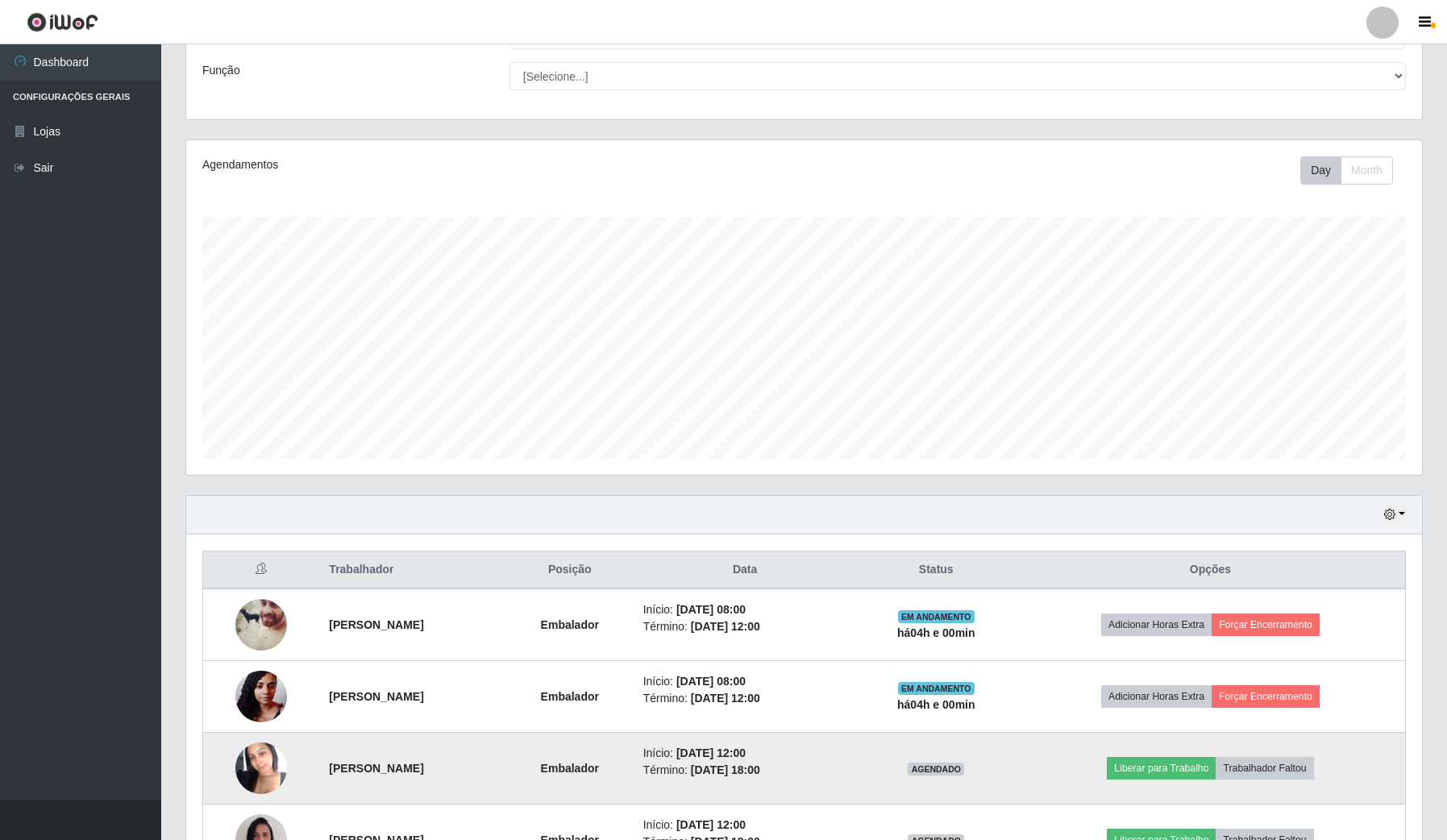
scroll to position [303, 0]
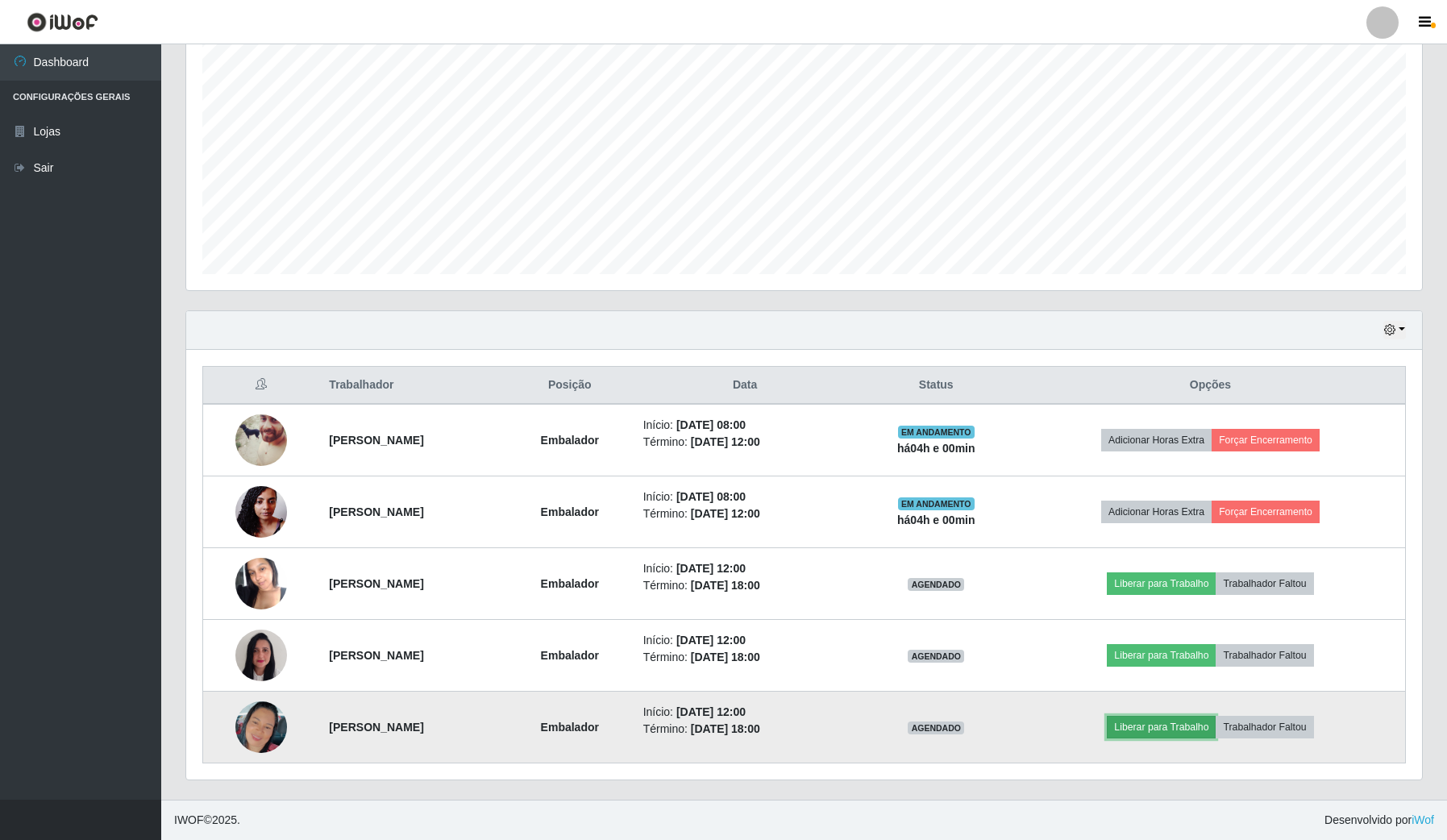
click at [1216, 732] on button "Liberar para Trabalho" at bounding box center [1161, 726] width 109 height 23
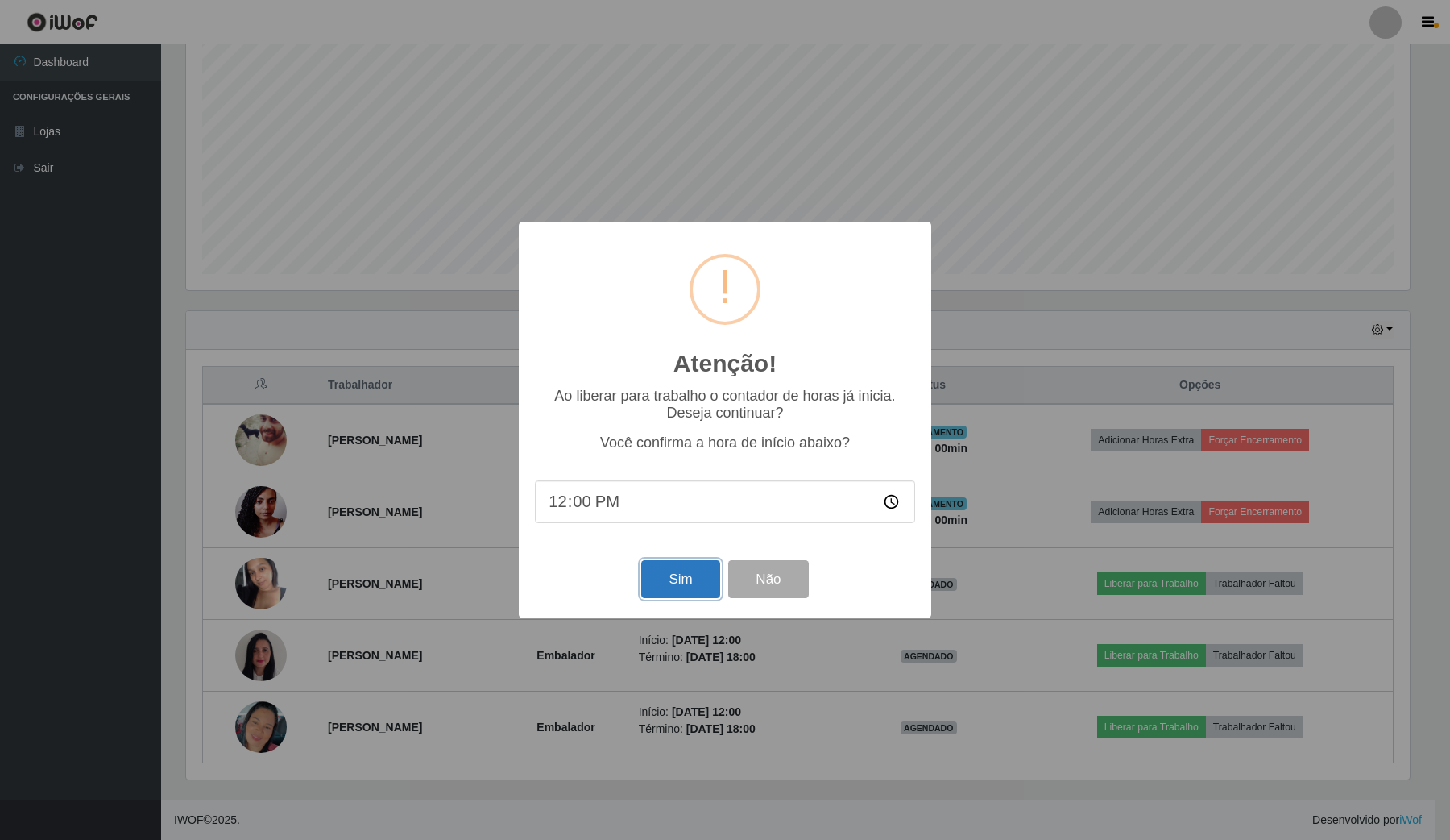
click at [686, 582] on button "Sim" at bounding box center [681, 579] width 79 height 38
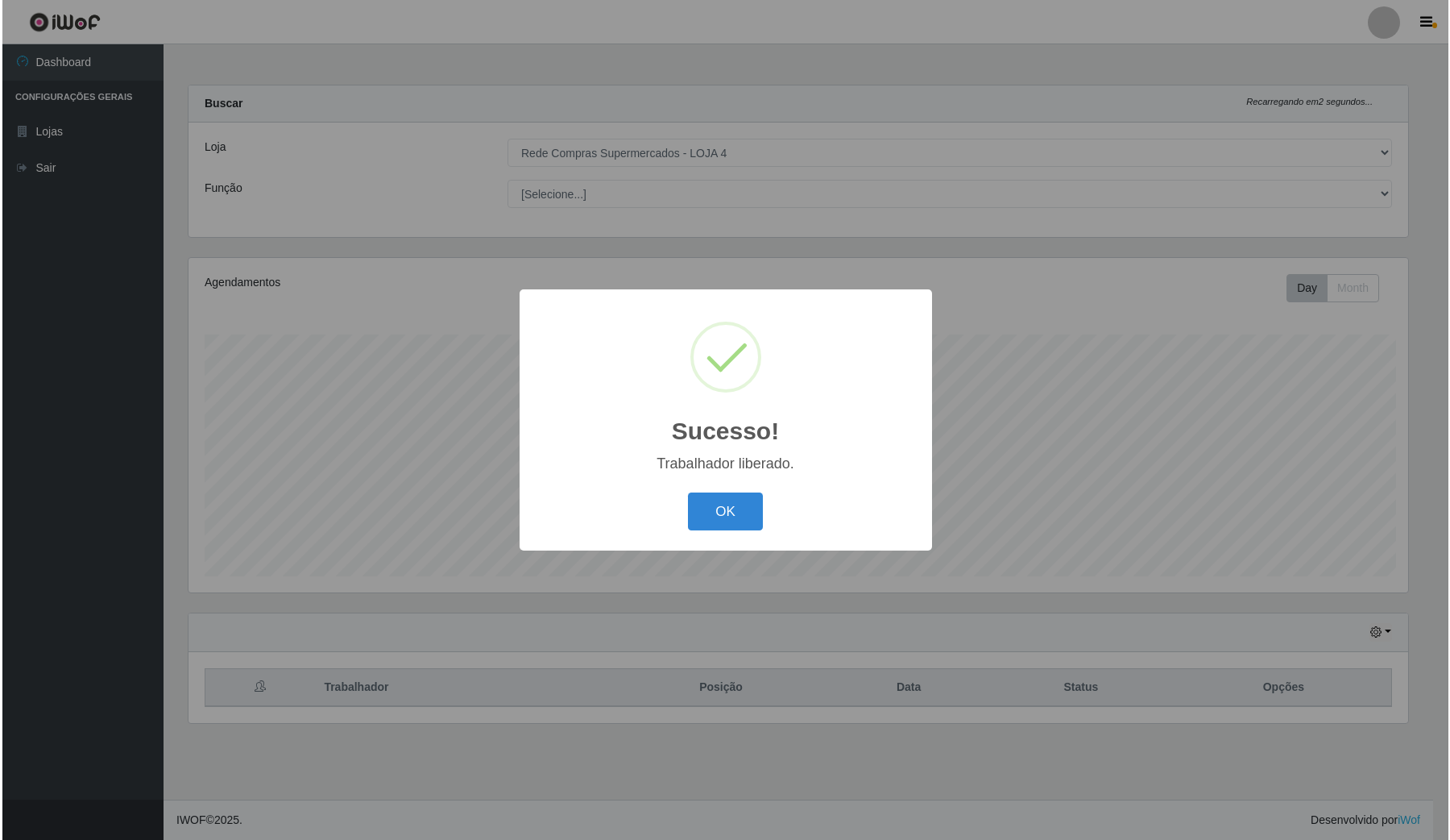
scroll to position [0, 0]
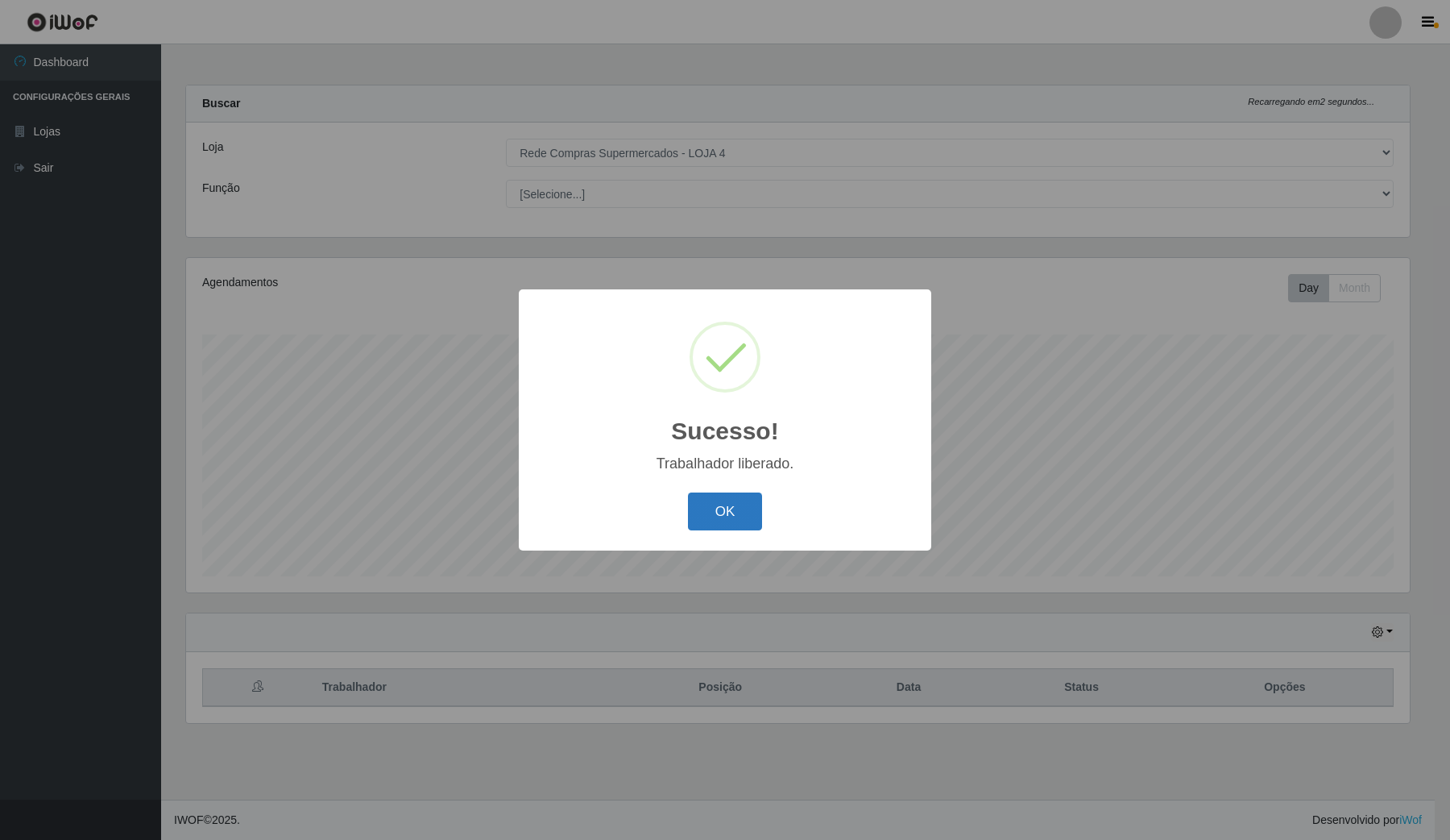
drag, startPoint x: 737, startPoint y: 514, endPoint x: 901, endPoint y: 645, distance: 209.9
click at [740, 517] on button "OK" at bounding box center [725, 511] width 75 height 38
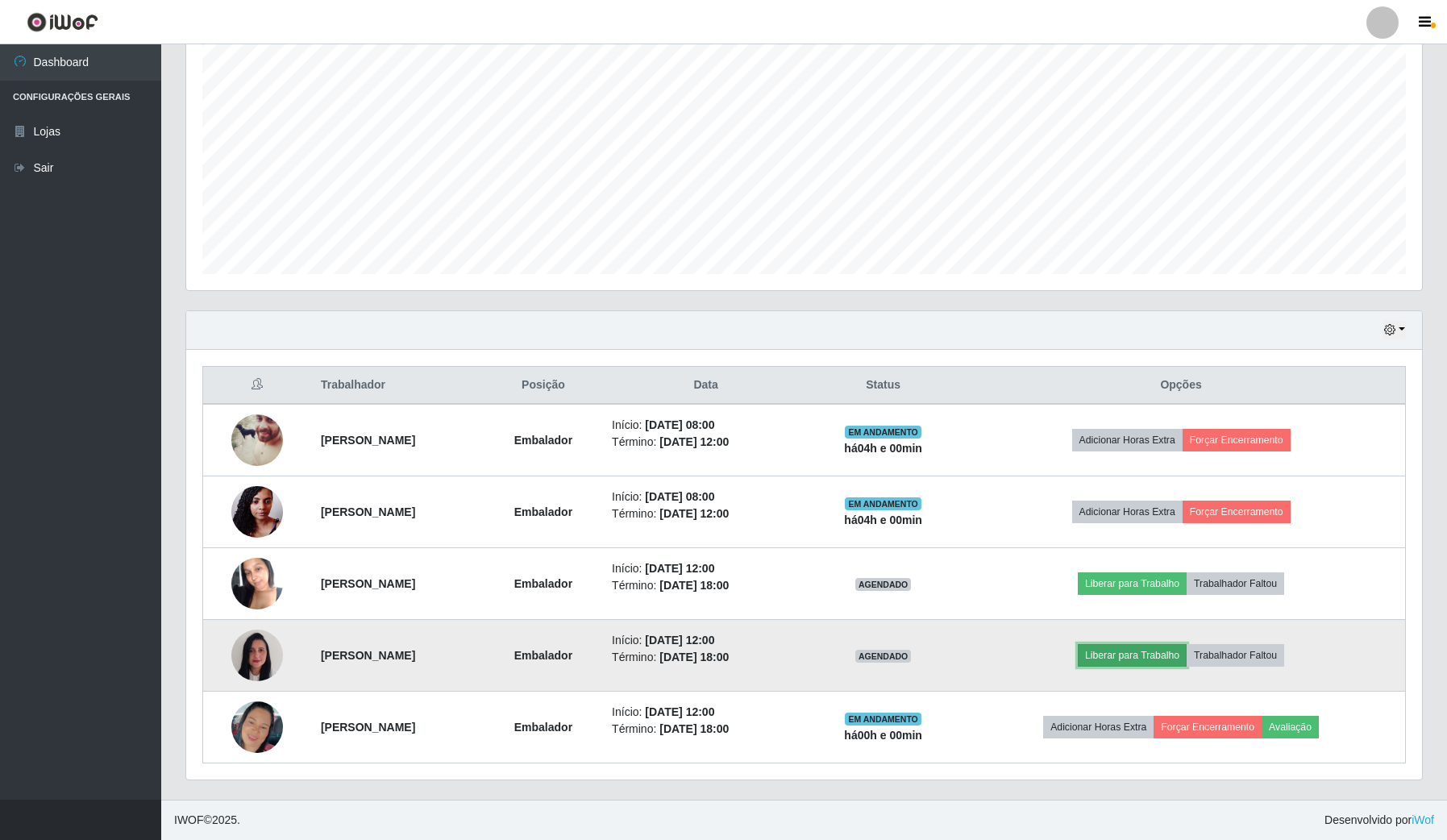
click at [1149, 665] on button "Liberar para Trabalho" at bounding box center [1132, 654] width 109 height 23
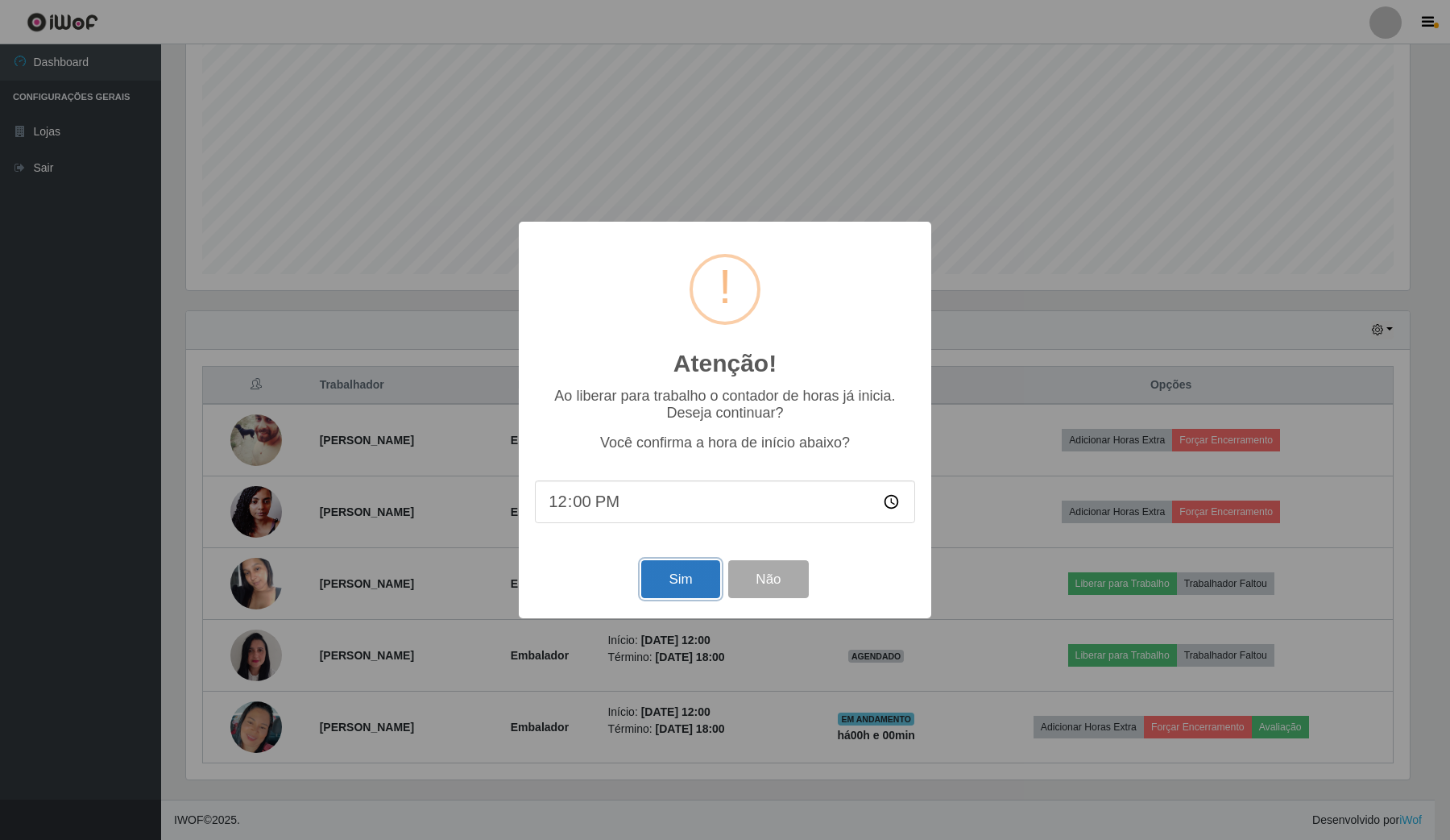
click at [683, 577] on button "Sim" at bounding box center [681, 579] width 79 height 38
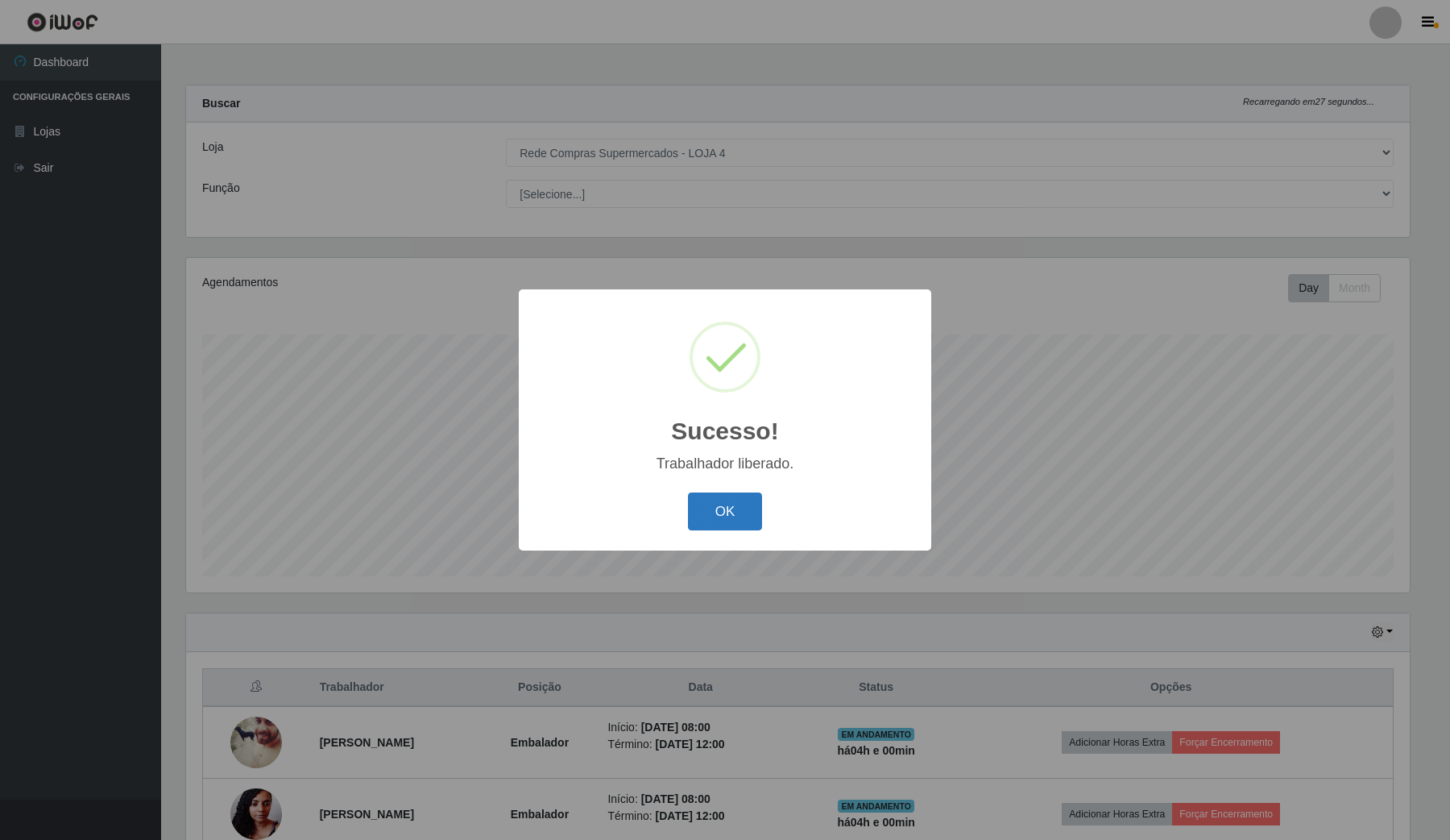
click at [722, 517] on button "OK" at bounding box center [725, 511] width 75 height 38
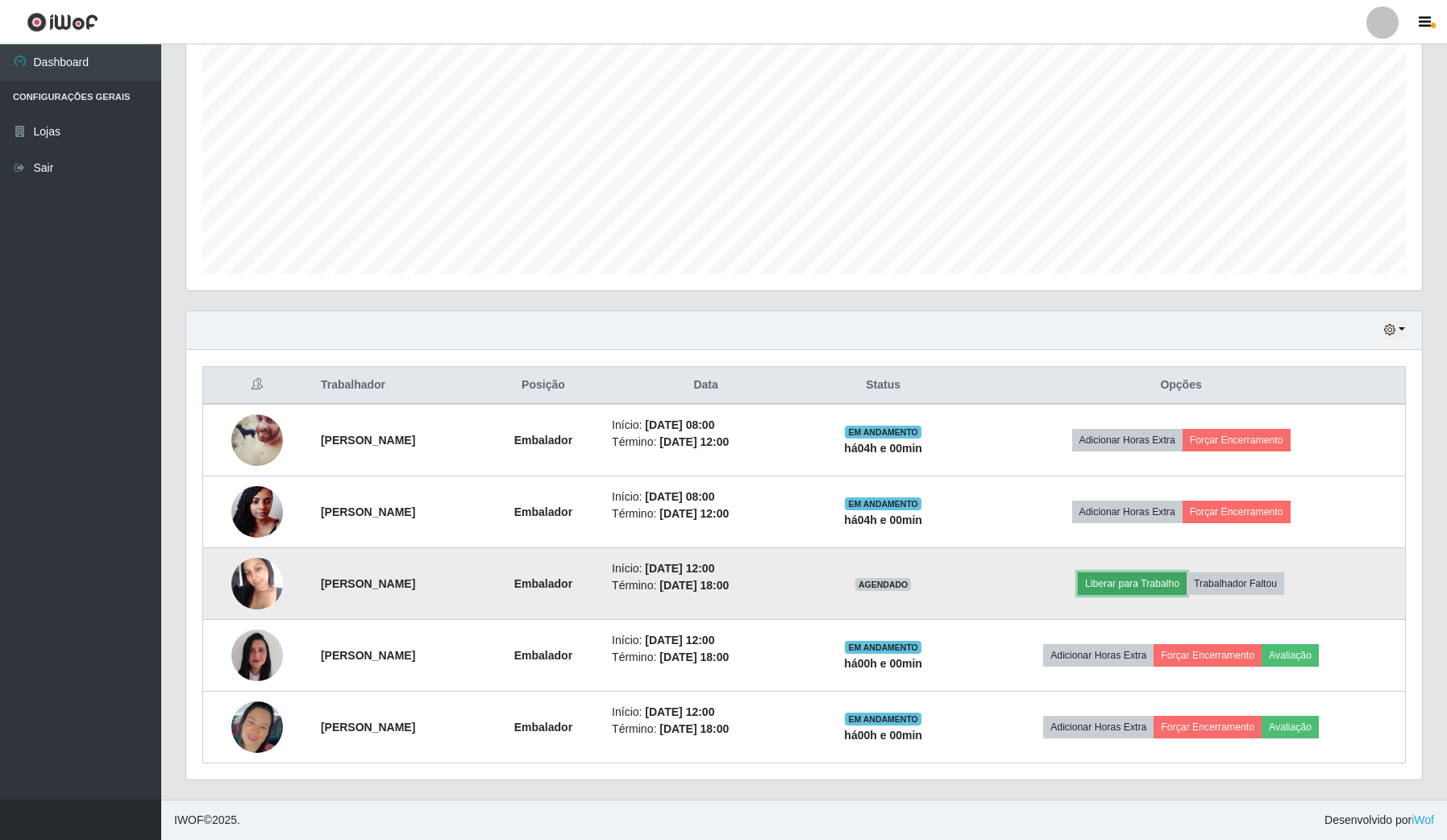
click at [1163, 589] on button "Liberar para Trabalho" at bounding box center [1132, 583] width 109 height 23
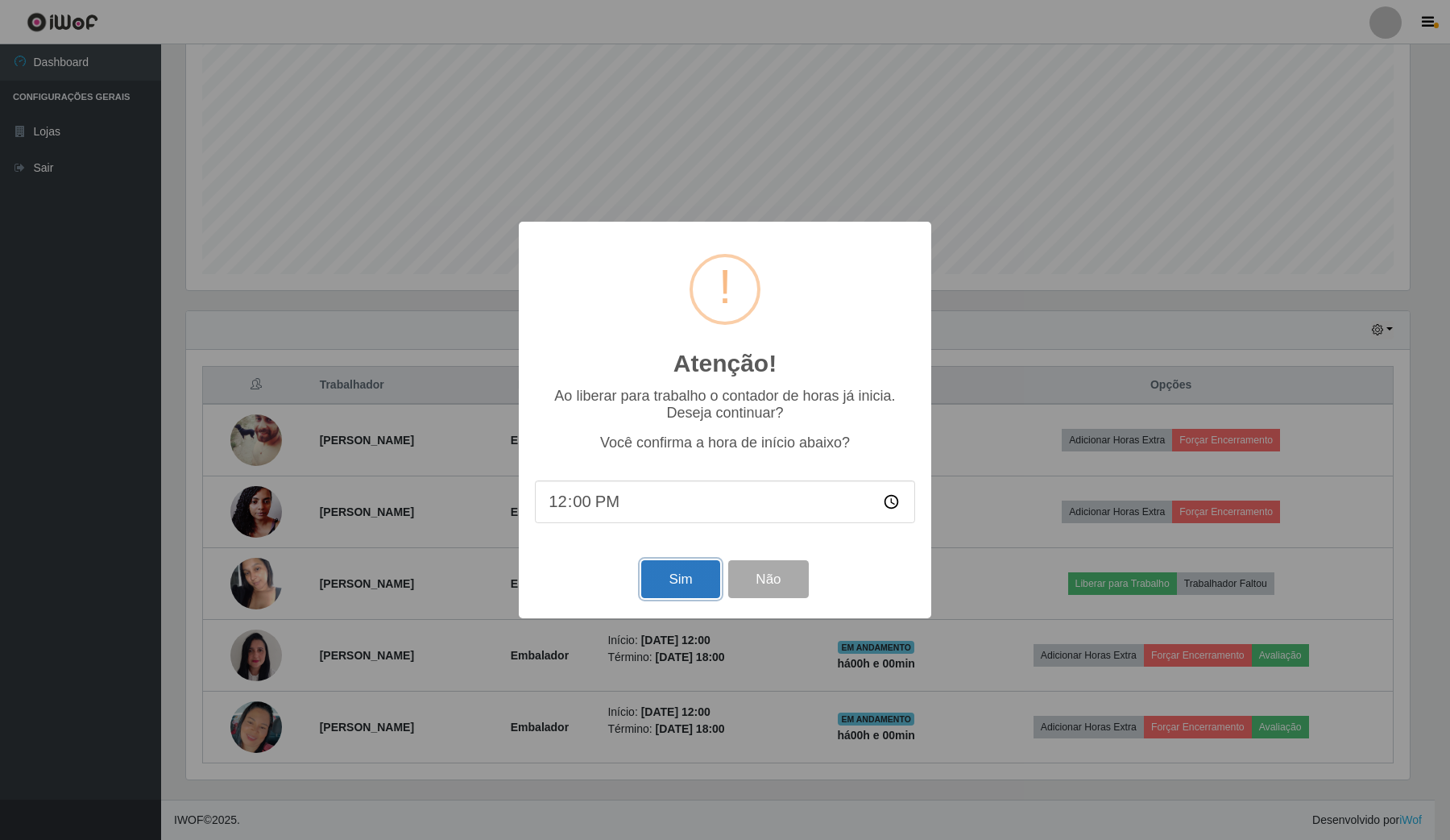
click at [673, 598] on button "Sim" at bounding box center [681, 579] width 79 height 38
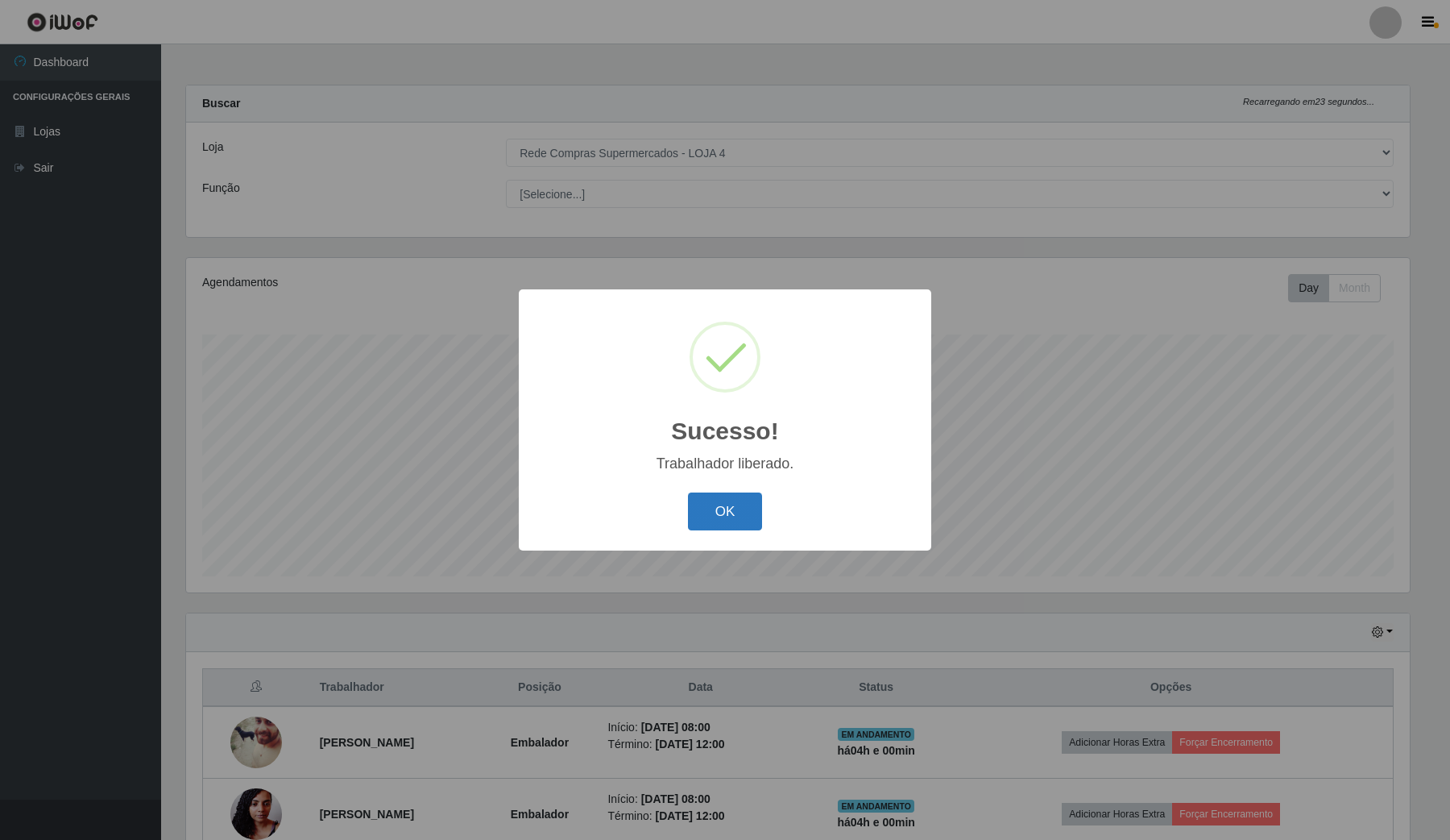
click at [710, 526] on button "OK" at bounding box center [725, 511] width 75 height 38
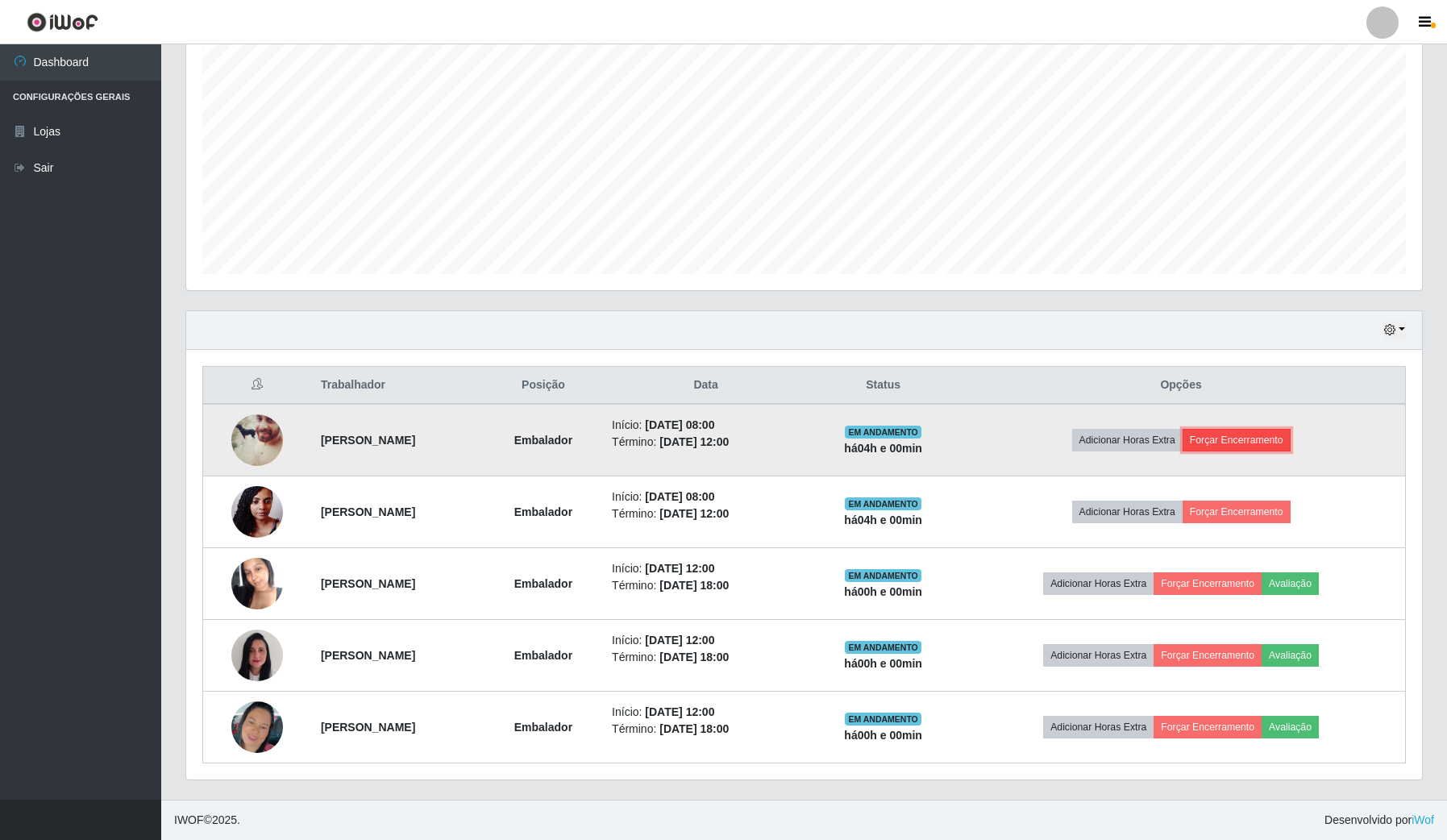
click at [1266, 437] on button "Forçar Encerramento" at bounding box center [1237, 439] width 108 height 23
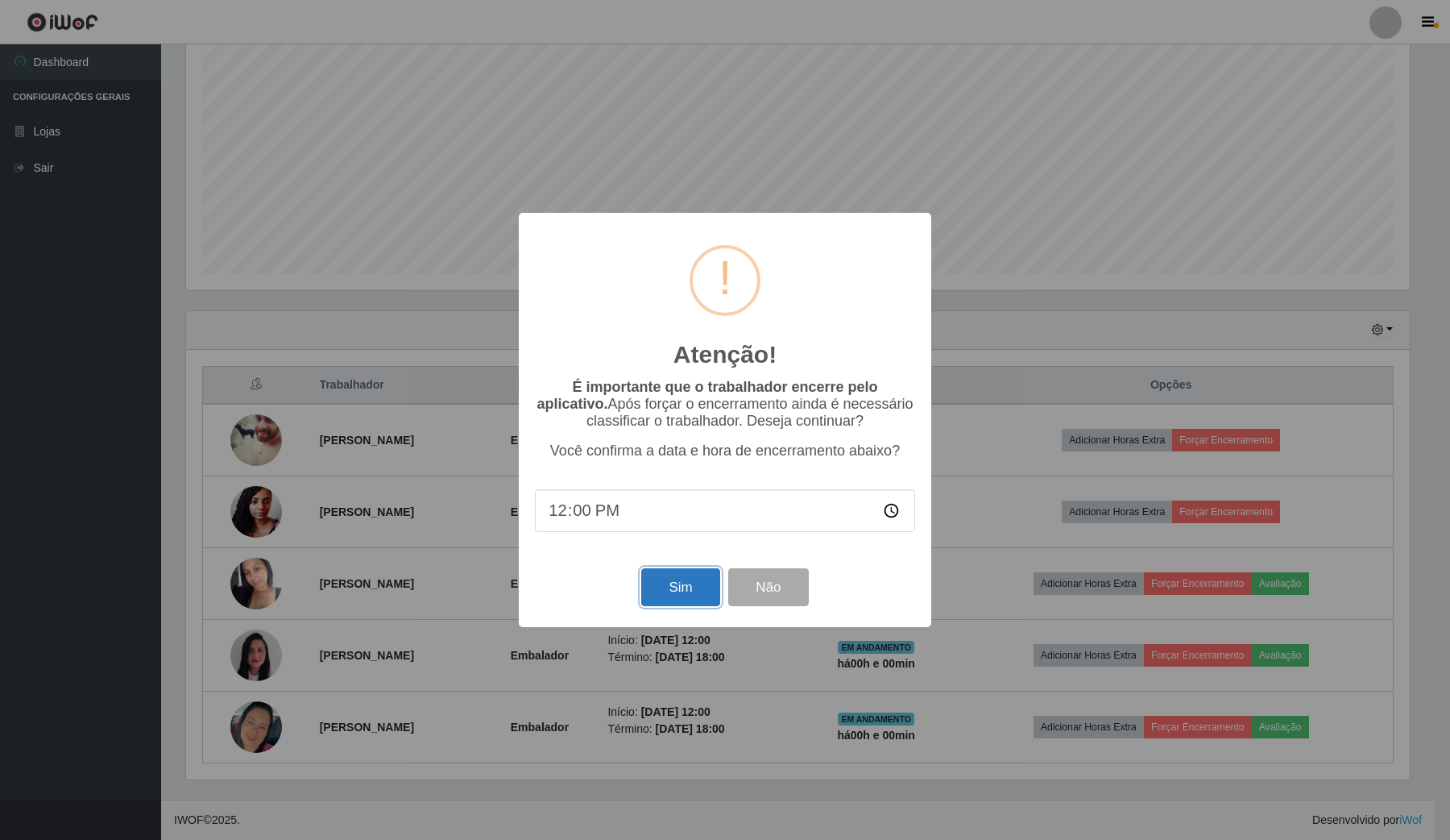
click at [677, 579] on button "Sim" at bounding box center [681, 587] width 79 height 38
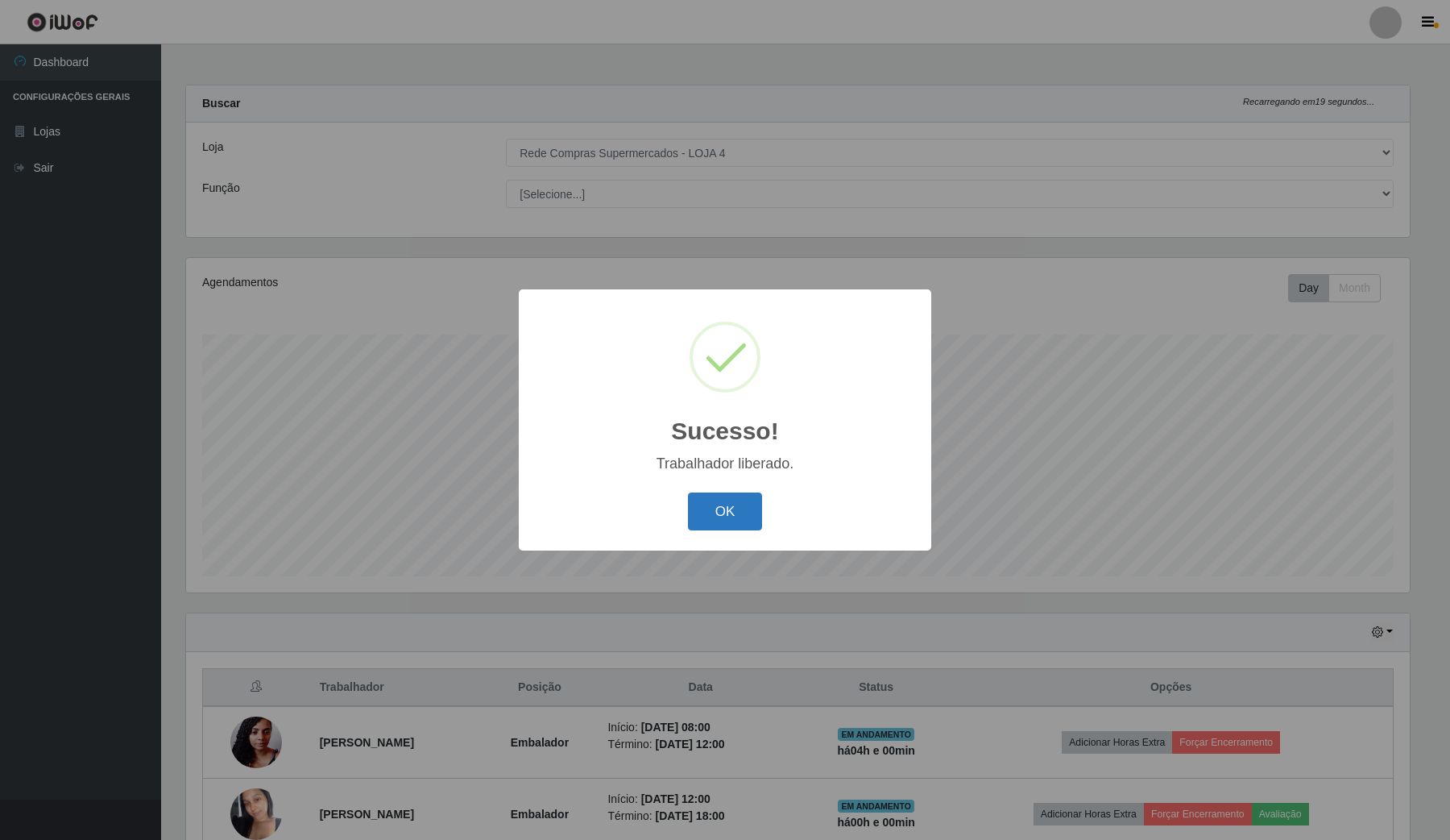
click at [753, 520] on button "OK" at bounding box center [725, 511] width 75 height 38
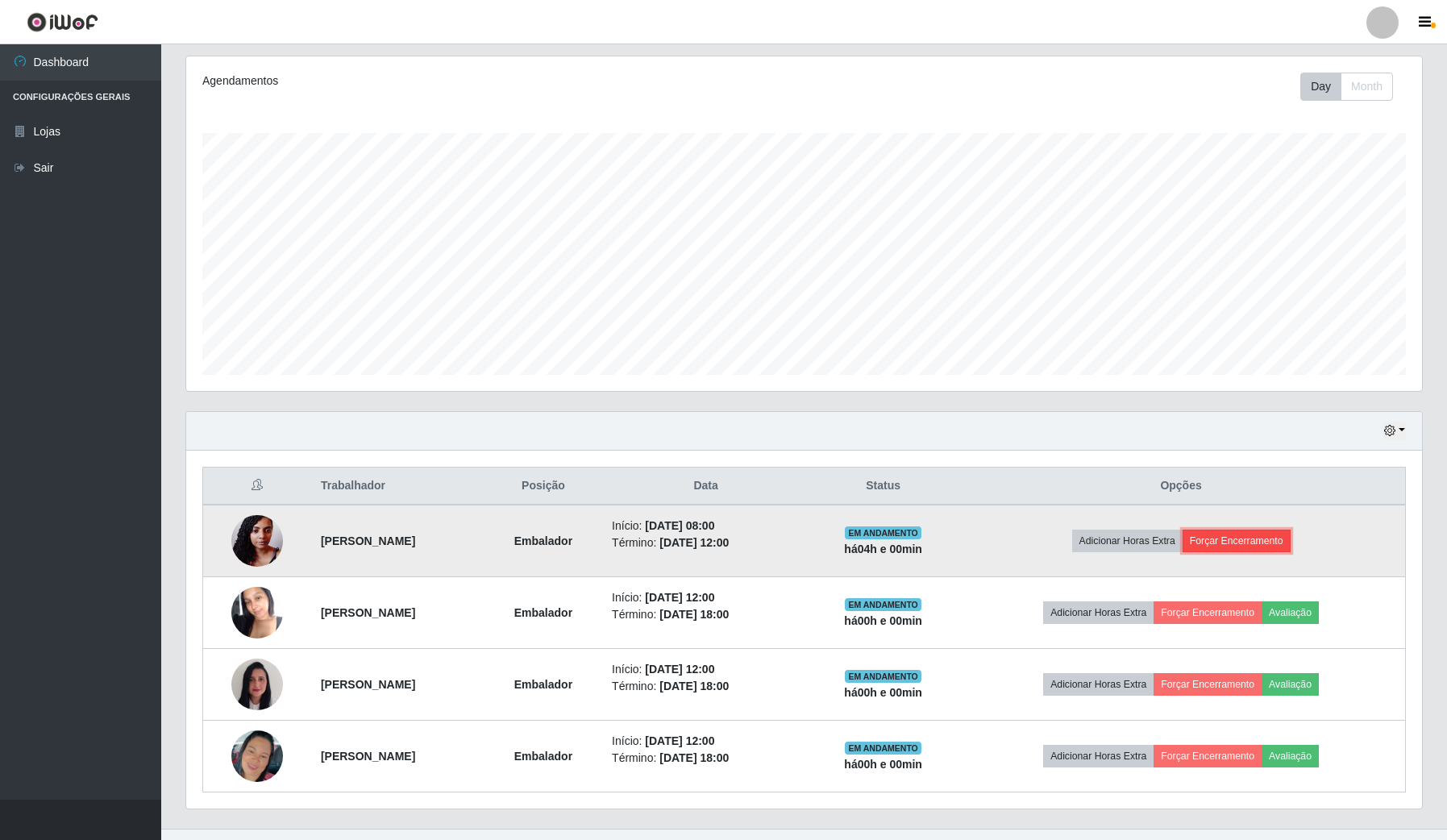
click at [1291, 545] on button "Forçar Encerramento" at bounding box center [1237, 540] width 108 height 23
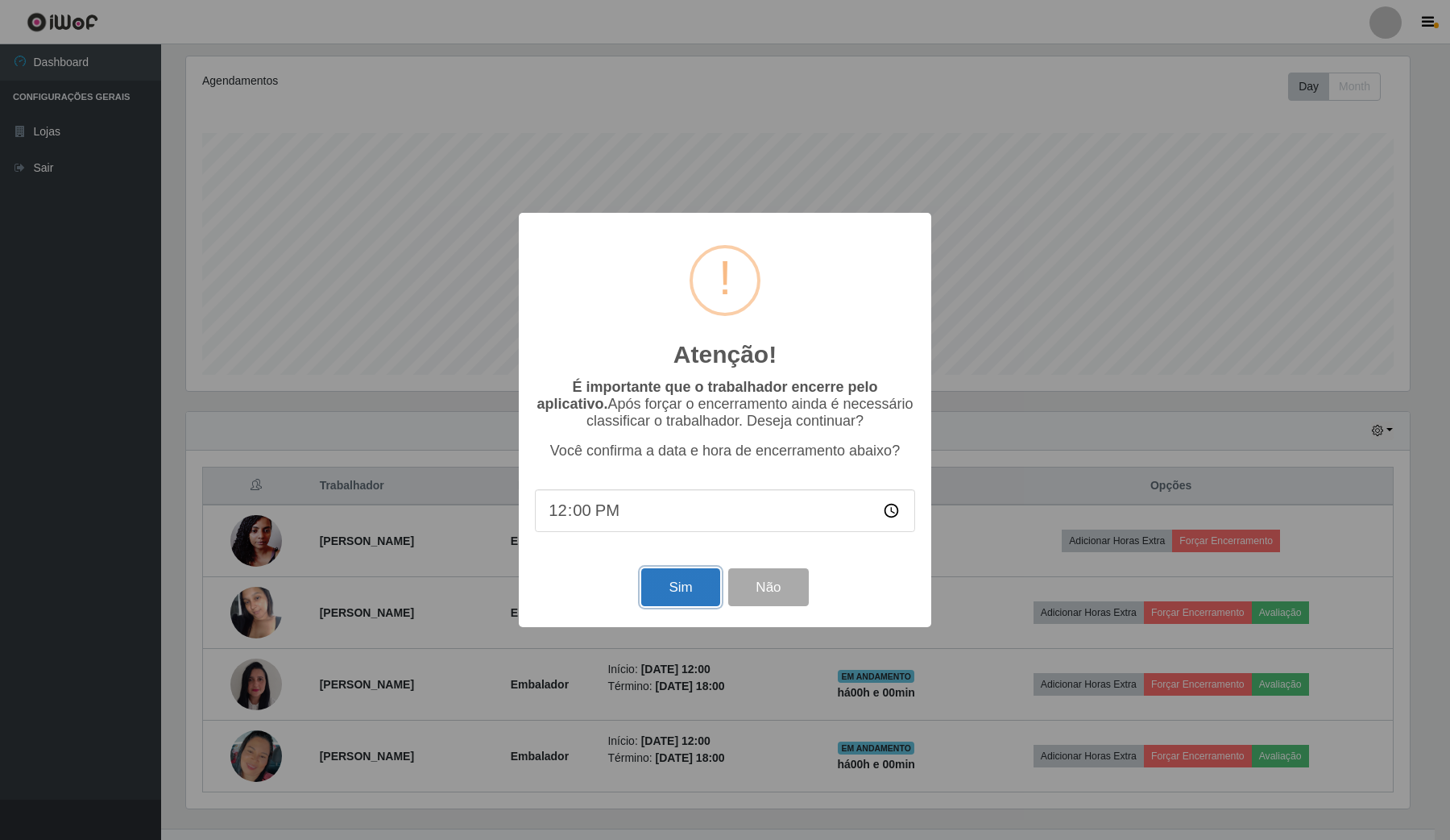
click at [674, 598] on button "Sim" at bounding box center [681, 587] width 79 height 38
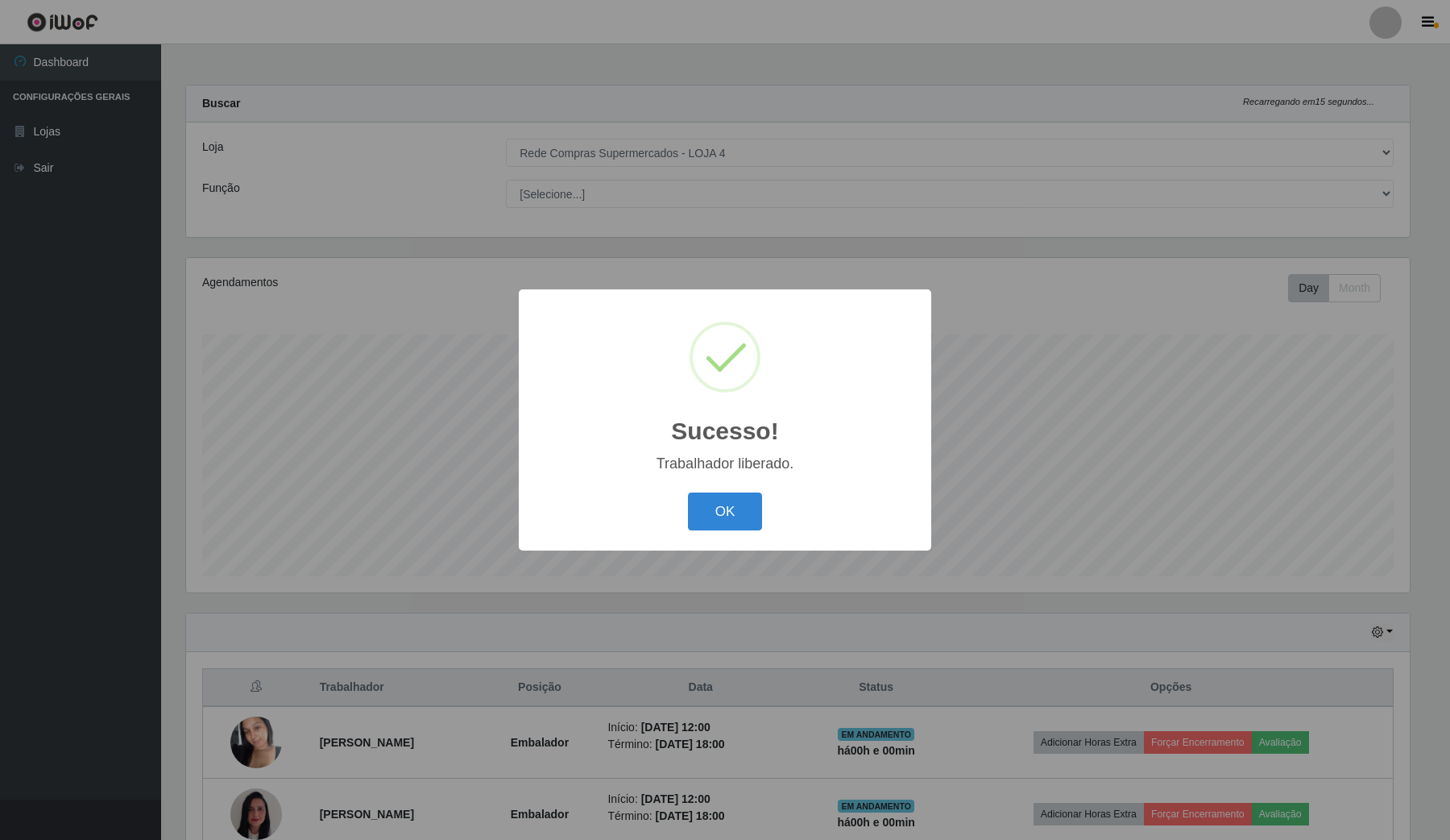
drag, startPoint x: 748, startPoint y: 500, endPoint x: 1003, endPoint y: 574, distance: 265.5
click at [761, 500] on button "OK" at bounding box center [725, 511] width 75 height 38
